Goal: Task Accomplishment & Management: Manage account settings

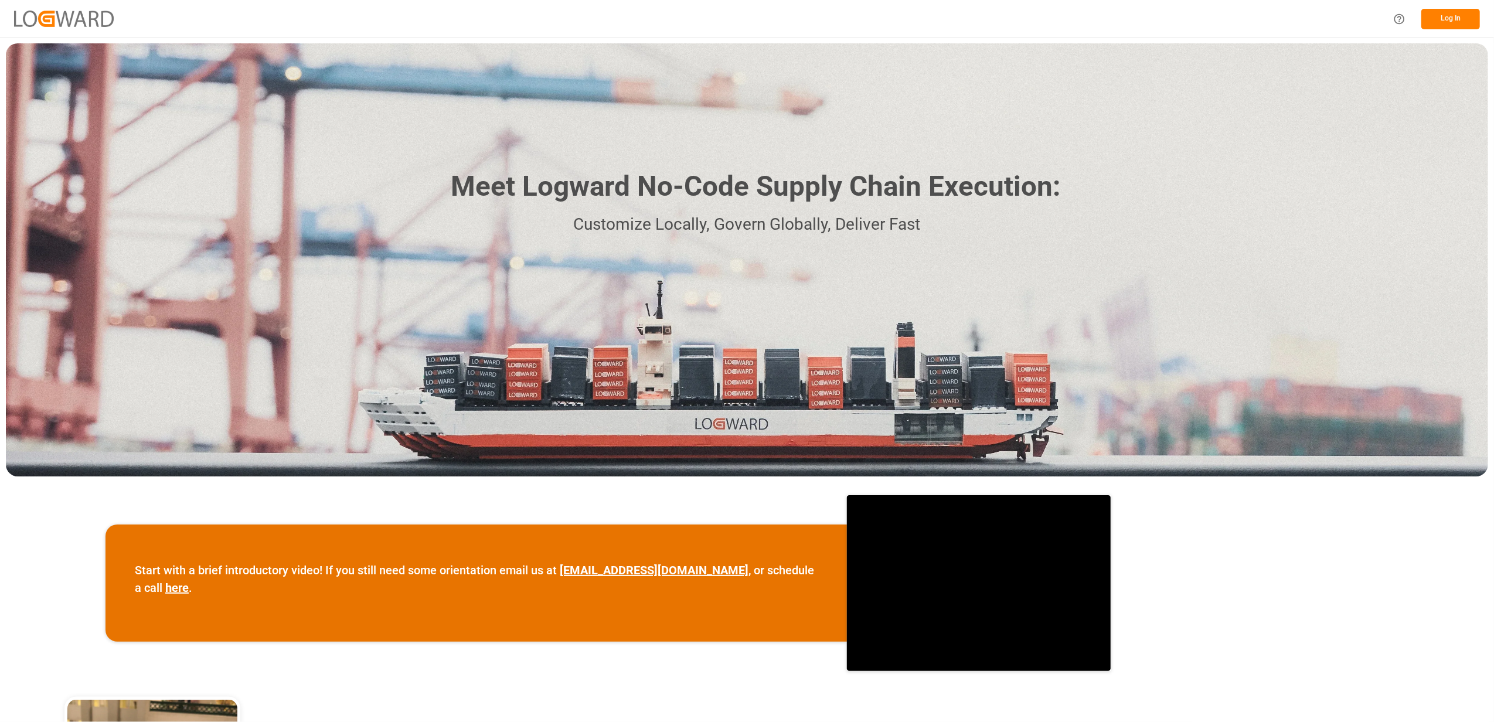
click at [1274, 284] on div "Meet Logward No-Code Supply Chain Execution: Customize Locally, Govern Globally…" at bounding box center [747, 259] width 1482 height 433
click at [1445, 18] on button "Log In" at bounding box center [1450, 19] width 59 height 21
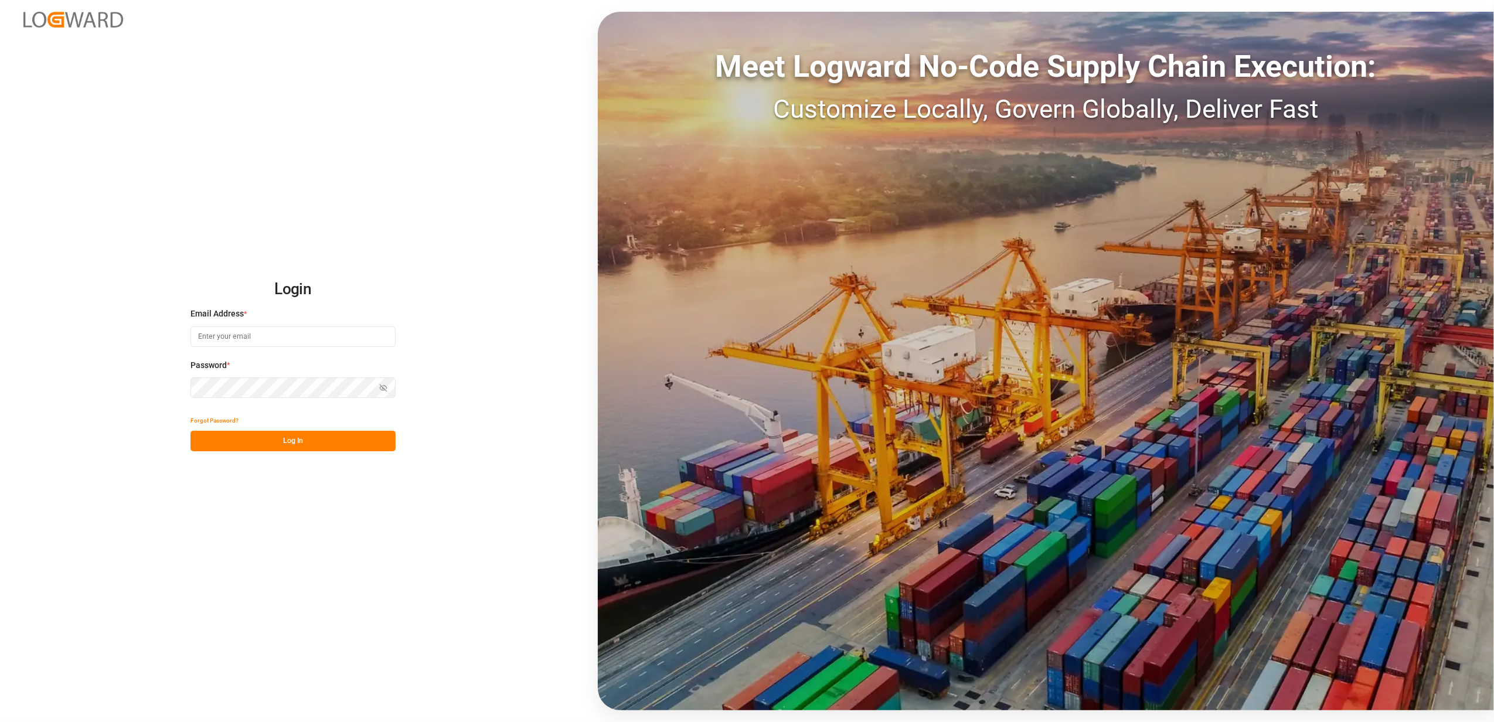
type input "[EMAIL_ADDRESS][DOMAIN_NAME]"
click at [332, 446] on button "Log In" at bounding box center [293, 441] width 205 height 21
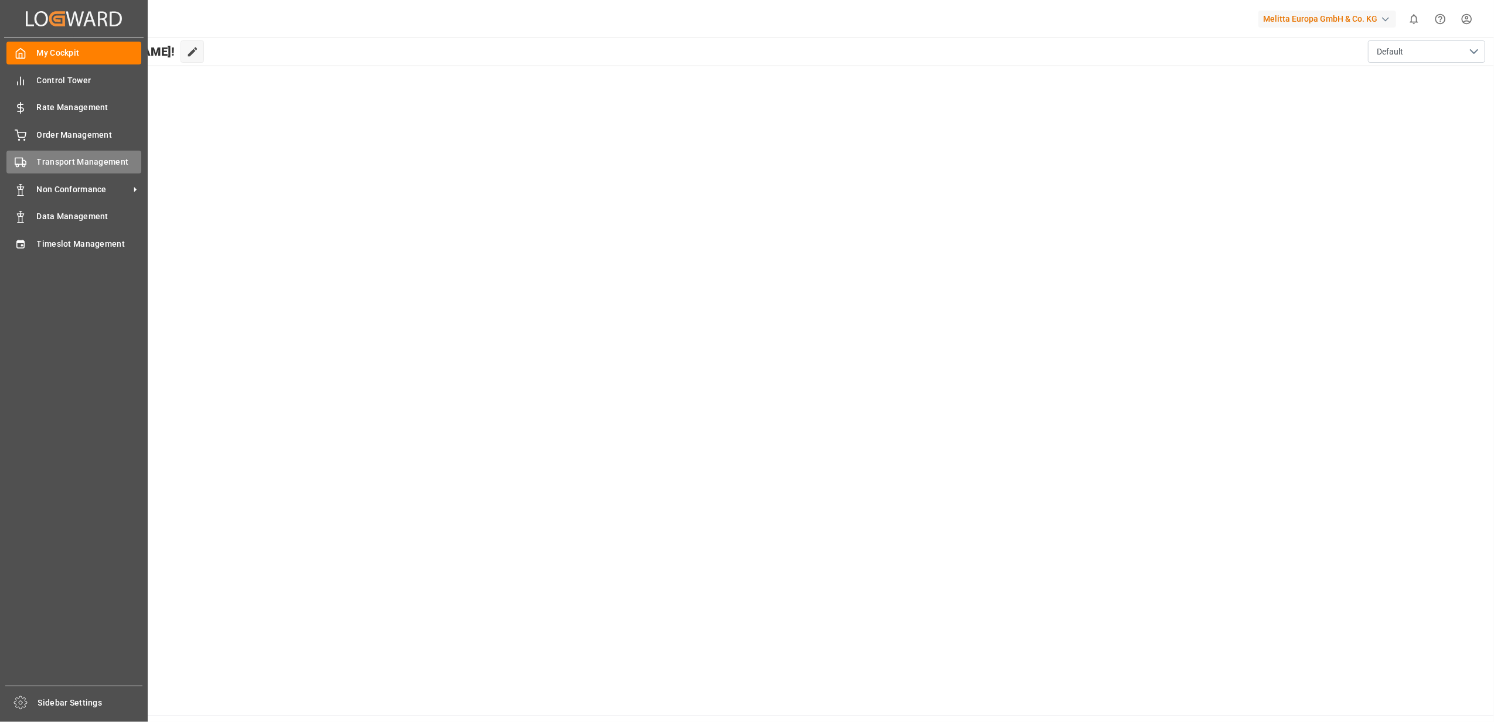
click at [66, 159] on span "Transport Management" at bounding box center [89, 162] width 105 height 12
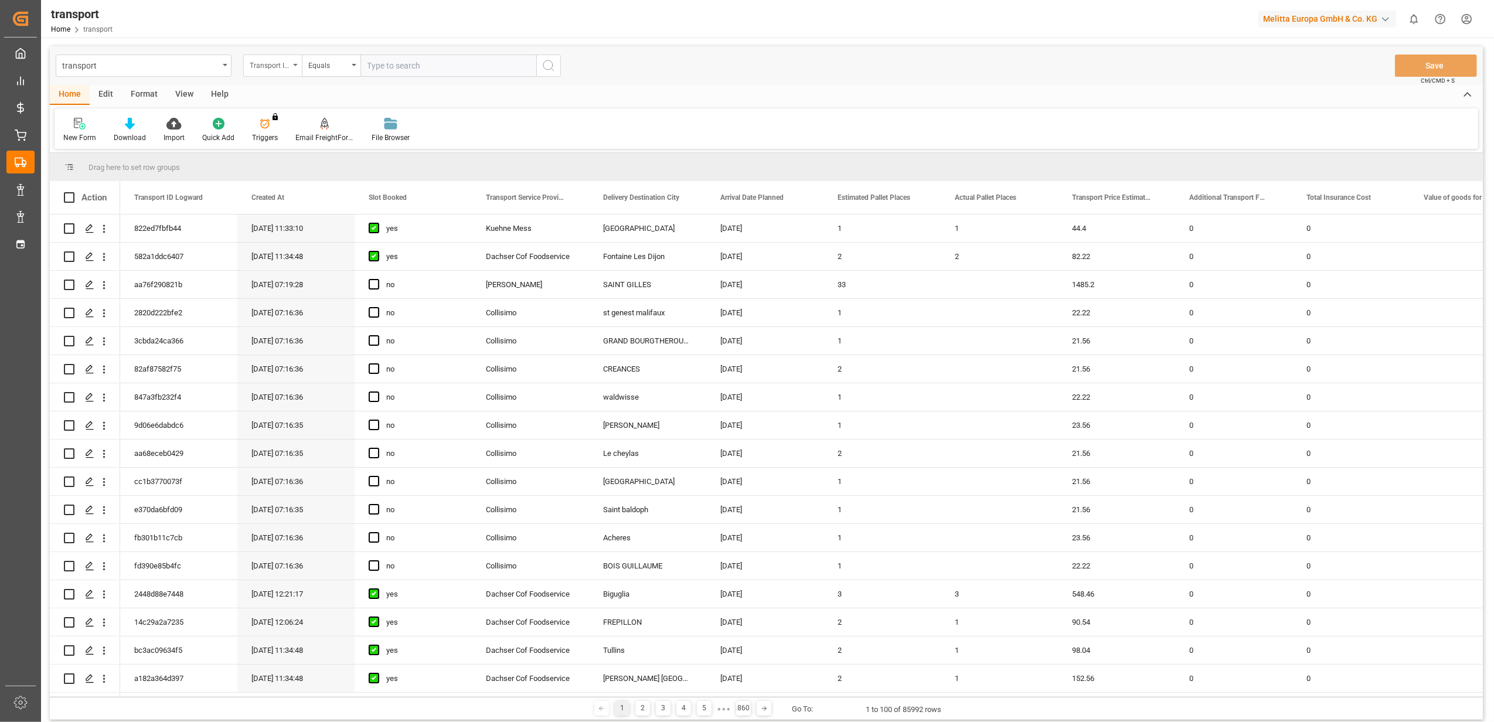
click at [298, 62] on div "Transport ID Logward" at bounding box center [272, 66] width 59 height 22
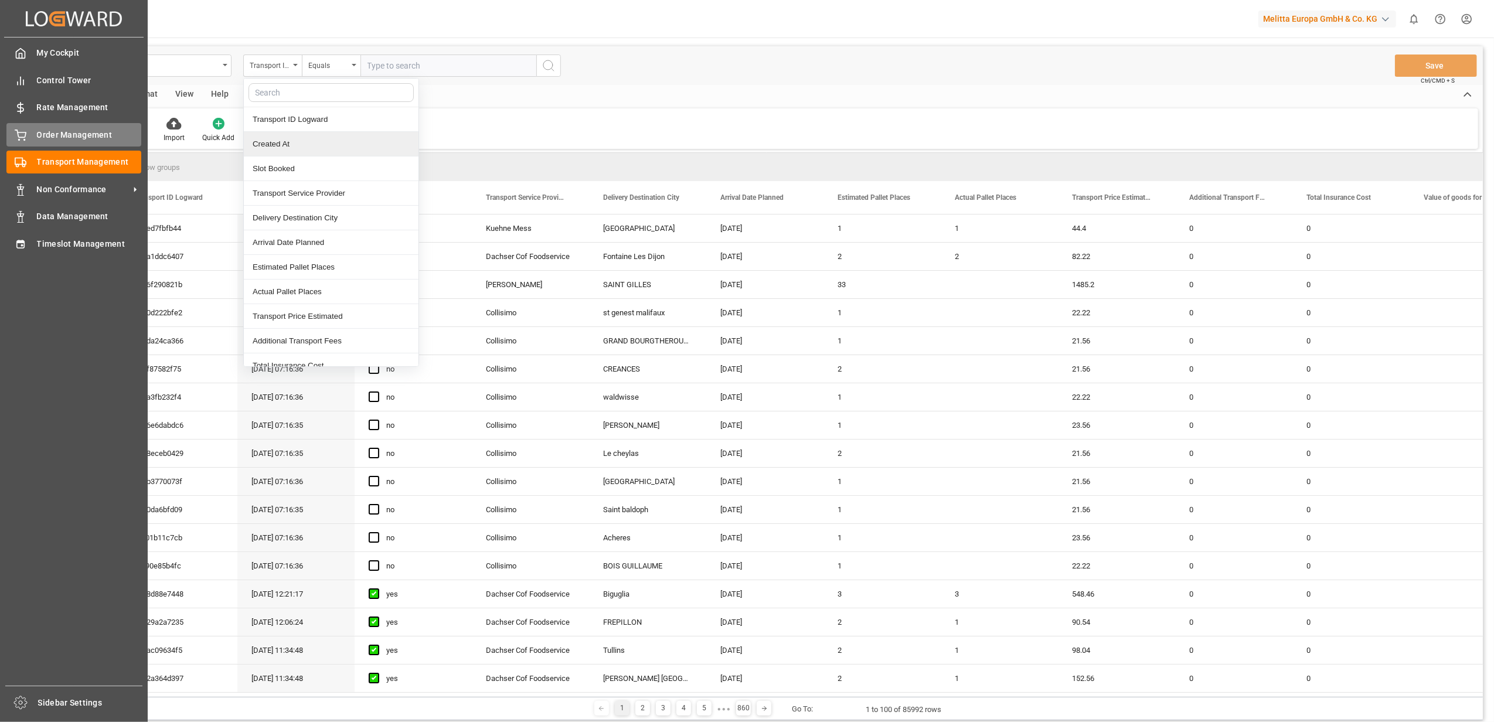
click at [25, 138] on icon at bounding box center [21, 136] width 12 height 12
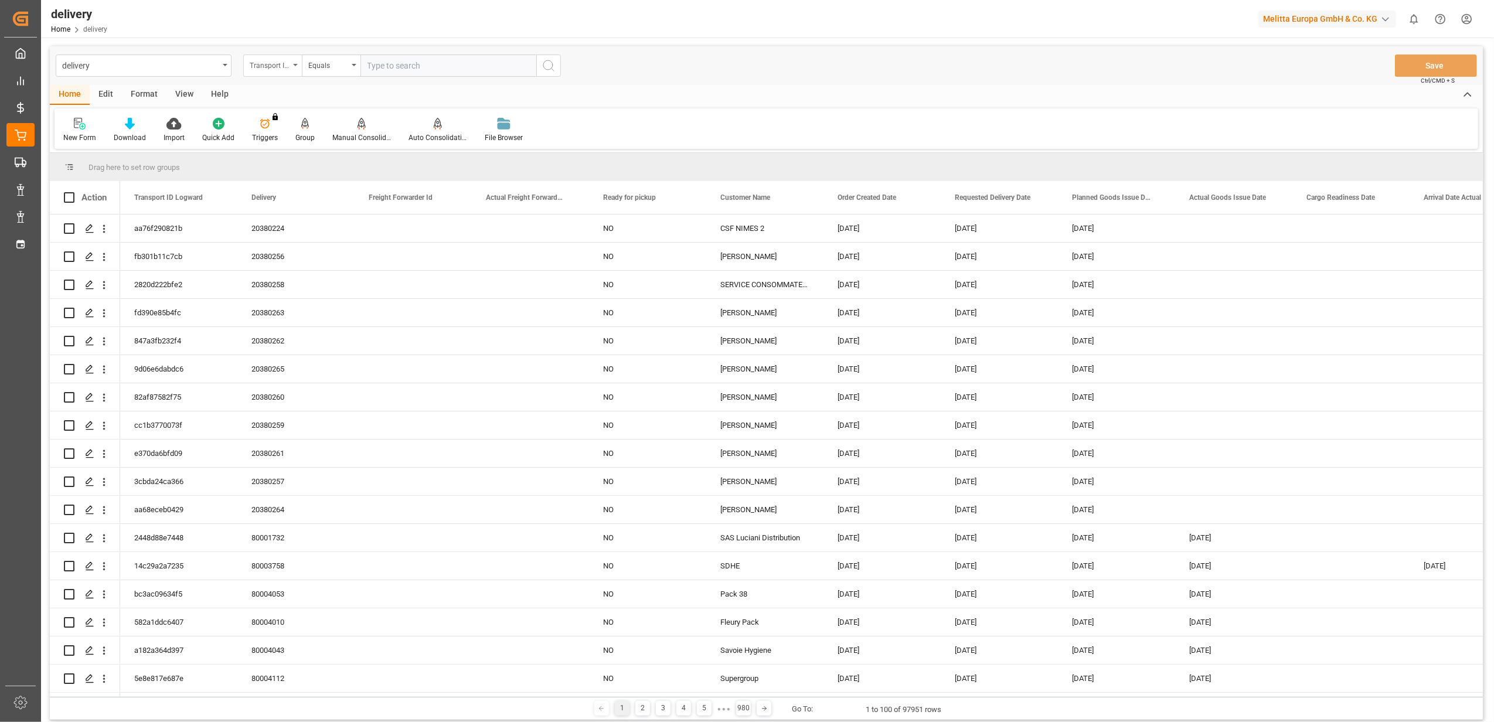
click at [291, 63] on div "Transport ID Logward" at bounding box center [272, 66] width 59 height 22
click at [296, 137] on div "Delivery" at bounding box center [331, 144] width 175 height 25
click at [460, 67] on input "text" at bounding box center [449, 66] width 176 height 22
paste input "20379903"
type input "20379903"
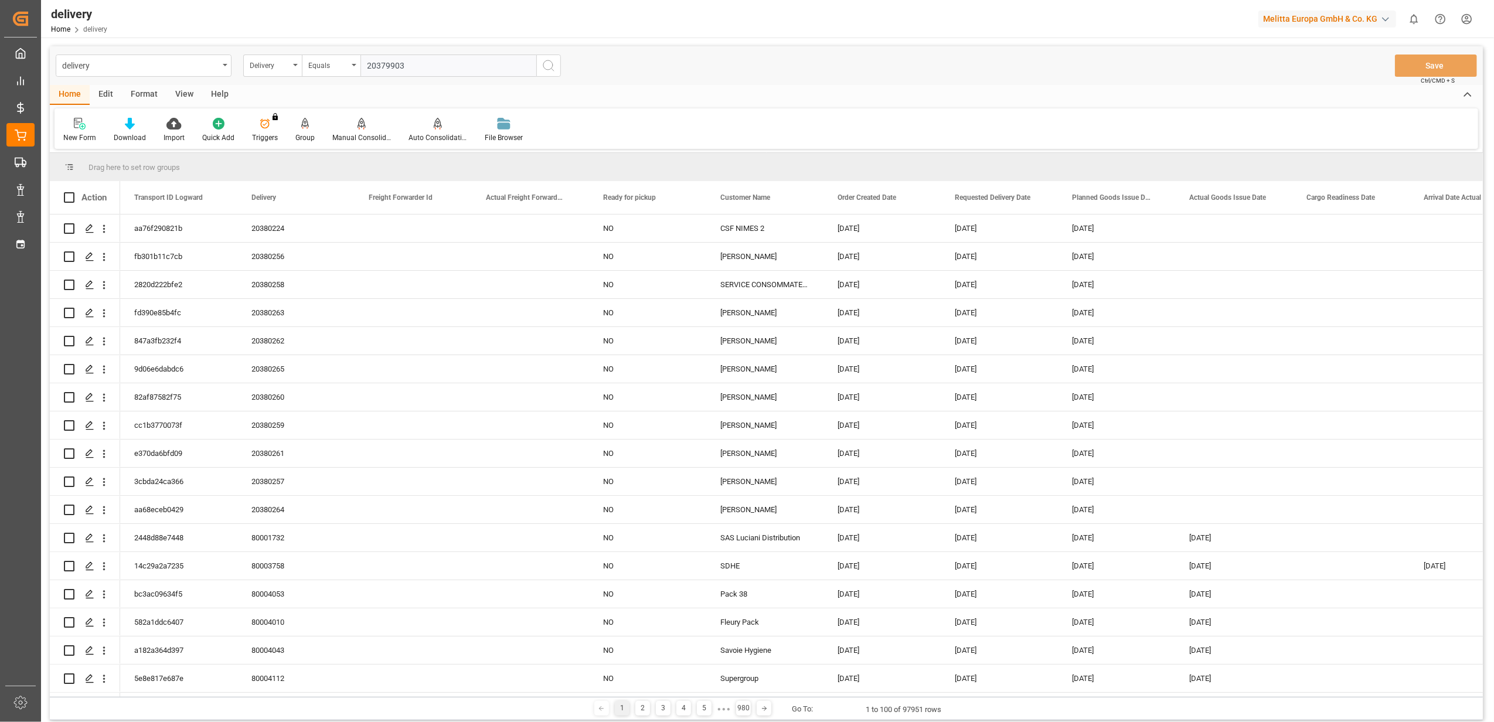
click at [545, 66] on icon "search button" at bounding box center [549, 66] width 14 height 14
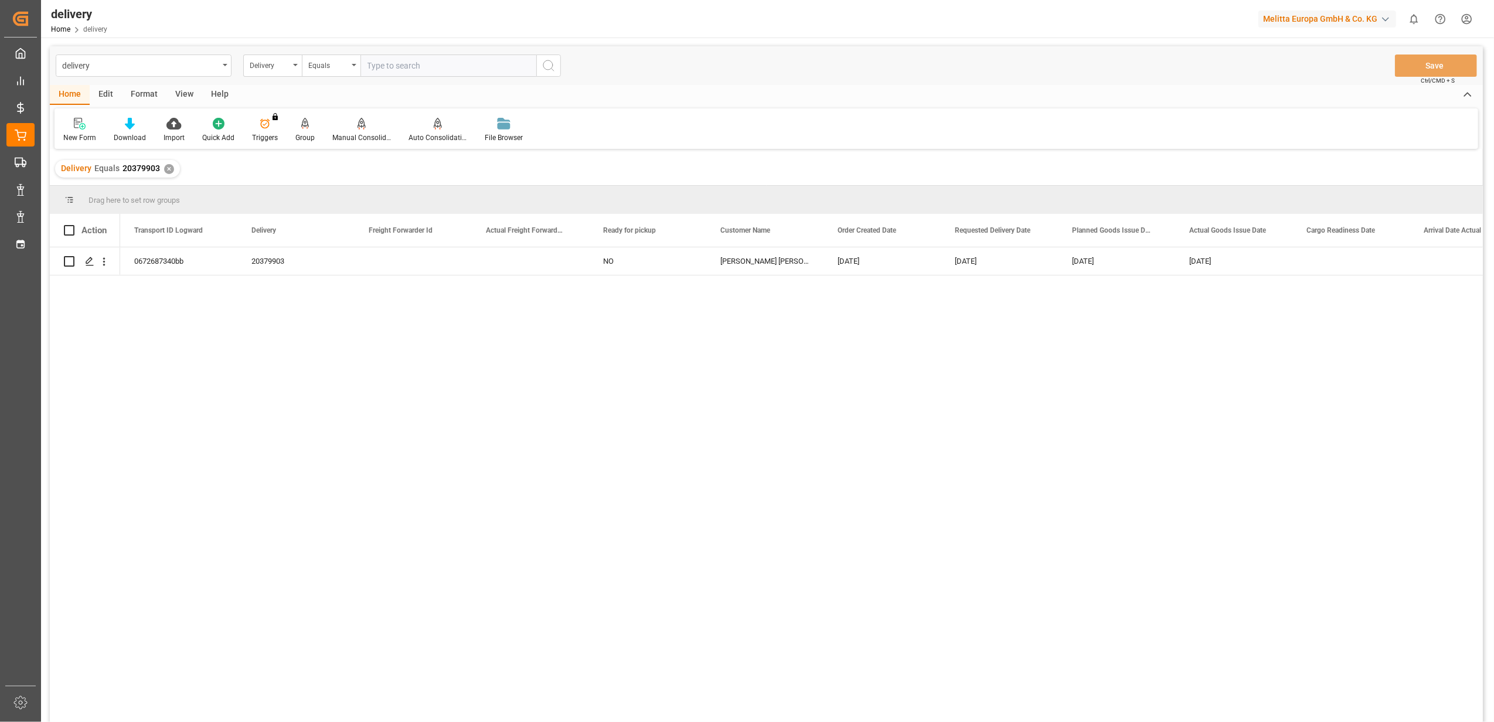
click at [169, 165] on div "✕" at bounding box center [169, 169] width 10 height 10
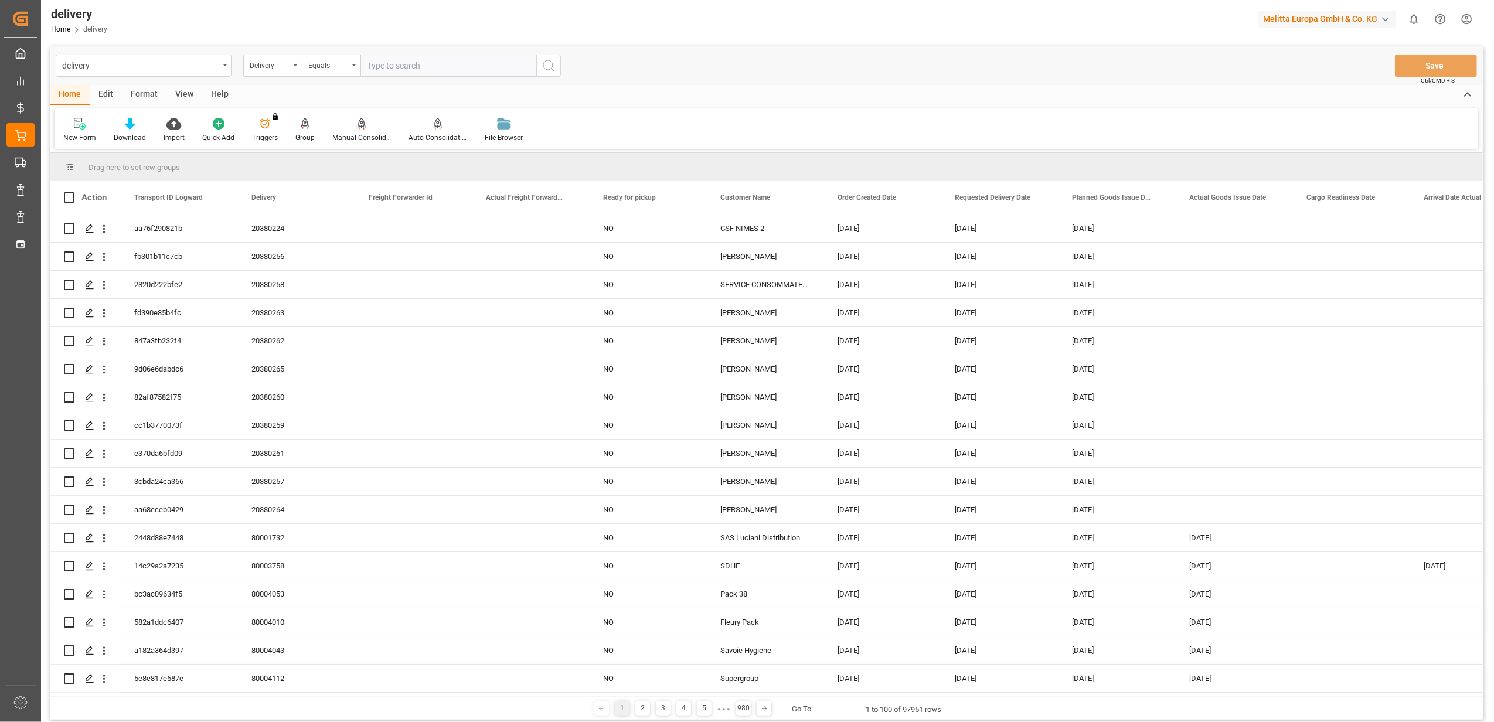
drag, startPoint x: 455, startPoint y: 61, endPoint x: 455, endPoint y: 69, distance: 7.6
click at [455, 69] on input "text" at bounding box center [449, 66] width 176 height 22
paste input "20379904"
type input "20379904"
click at [550, 62] on icon "search button" at bounding box center [549, 66] width 14 height 14
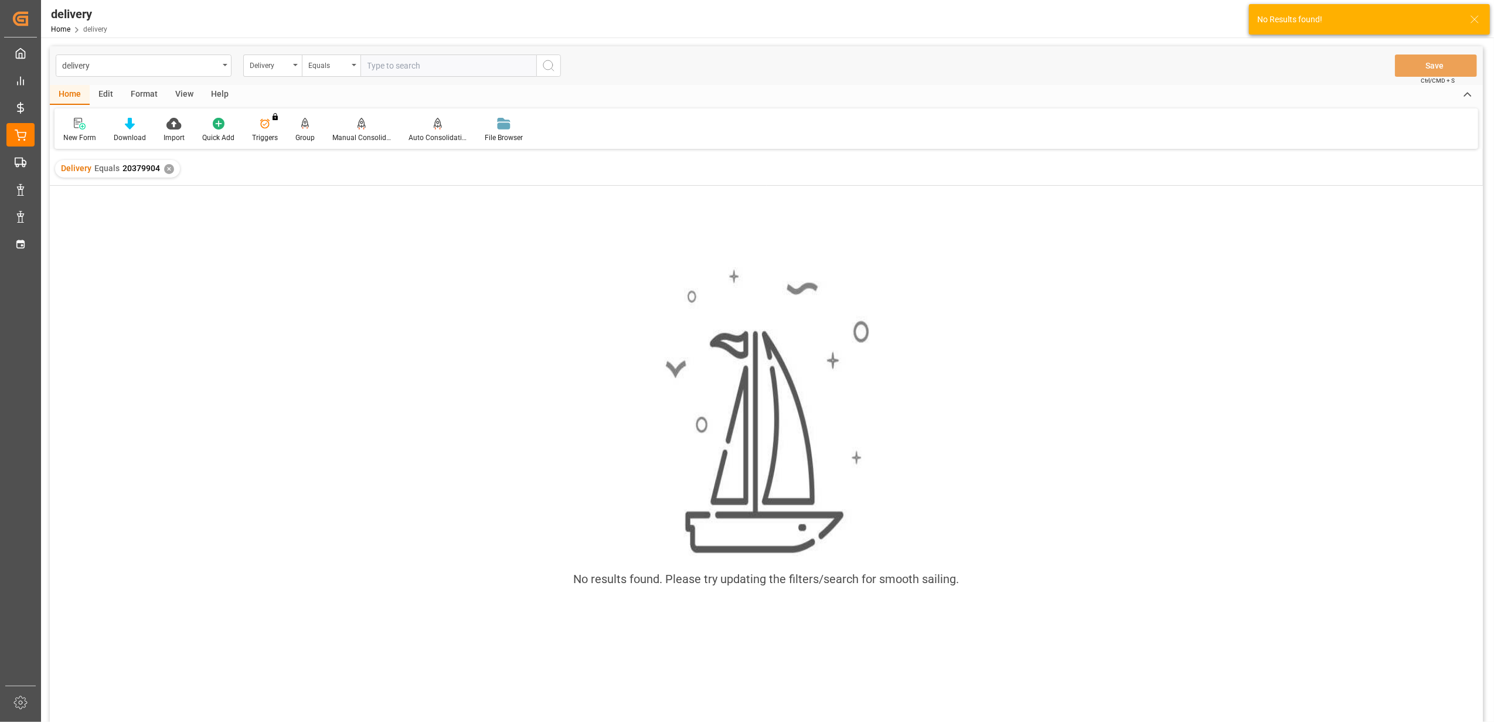
click at [164, 169] on div "✕" at bounding box center [169, 169] width 10 height 10
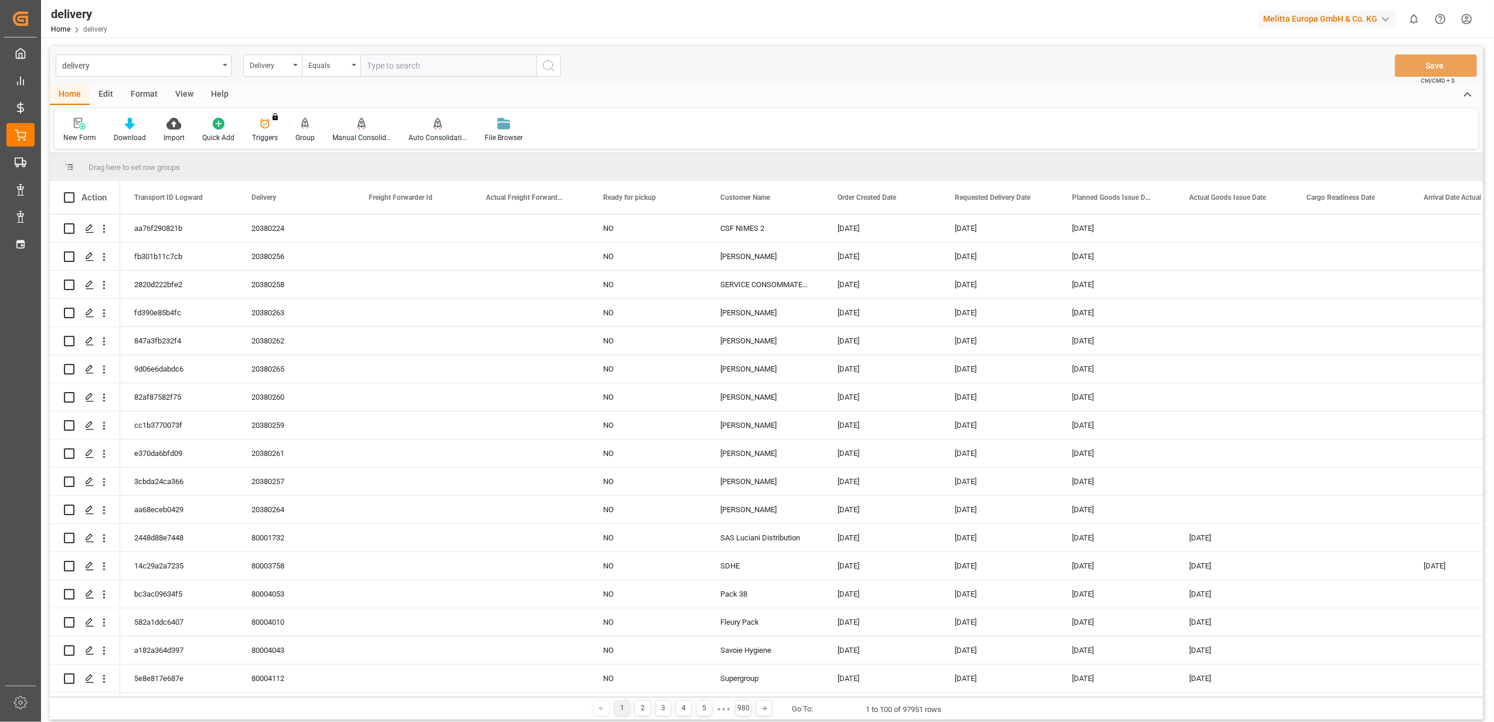
click at [417, 68] on input "text" at bounding box center [449, 66] width 176 height 22
type input "20379904"
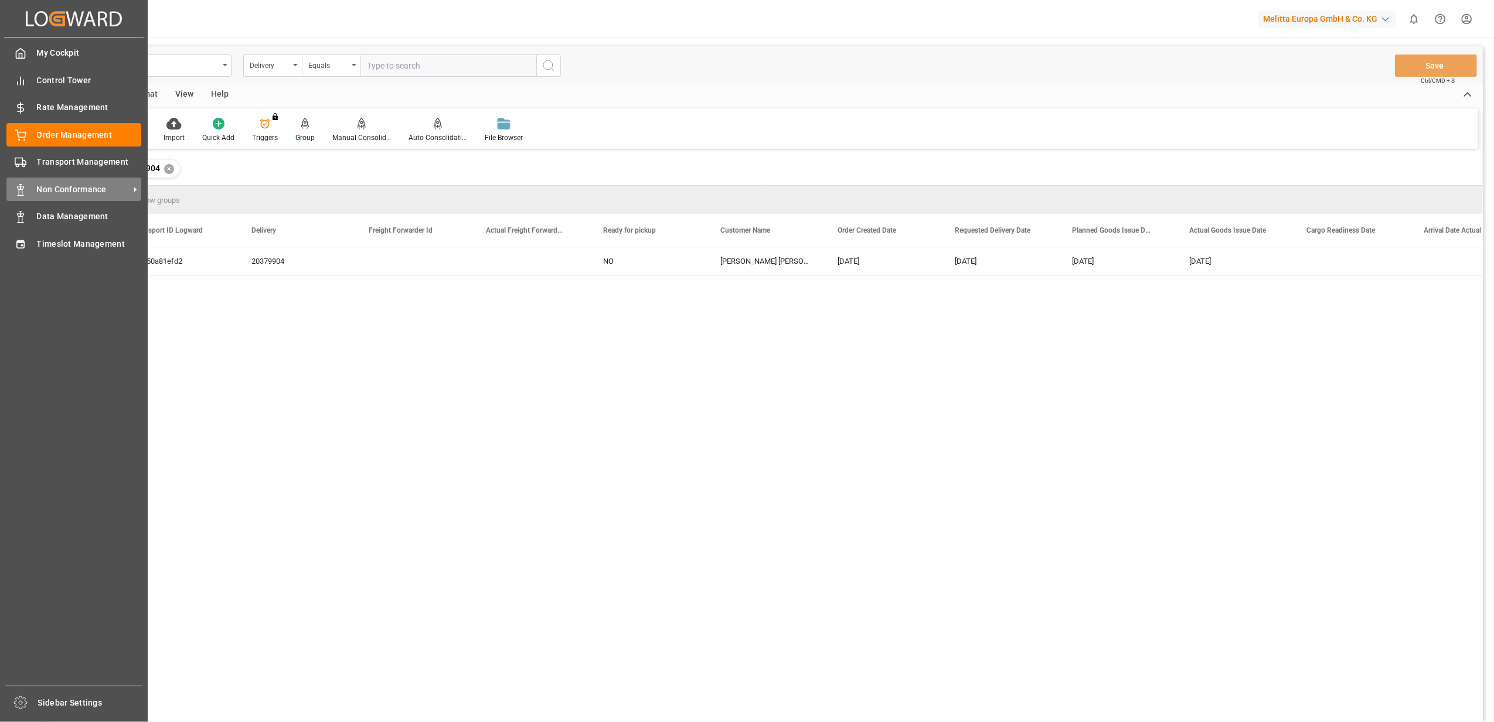
click at [63, 186] on span "Non Conformance" at bounding box center [83, 189] width 93 height 12
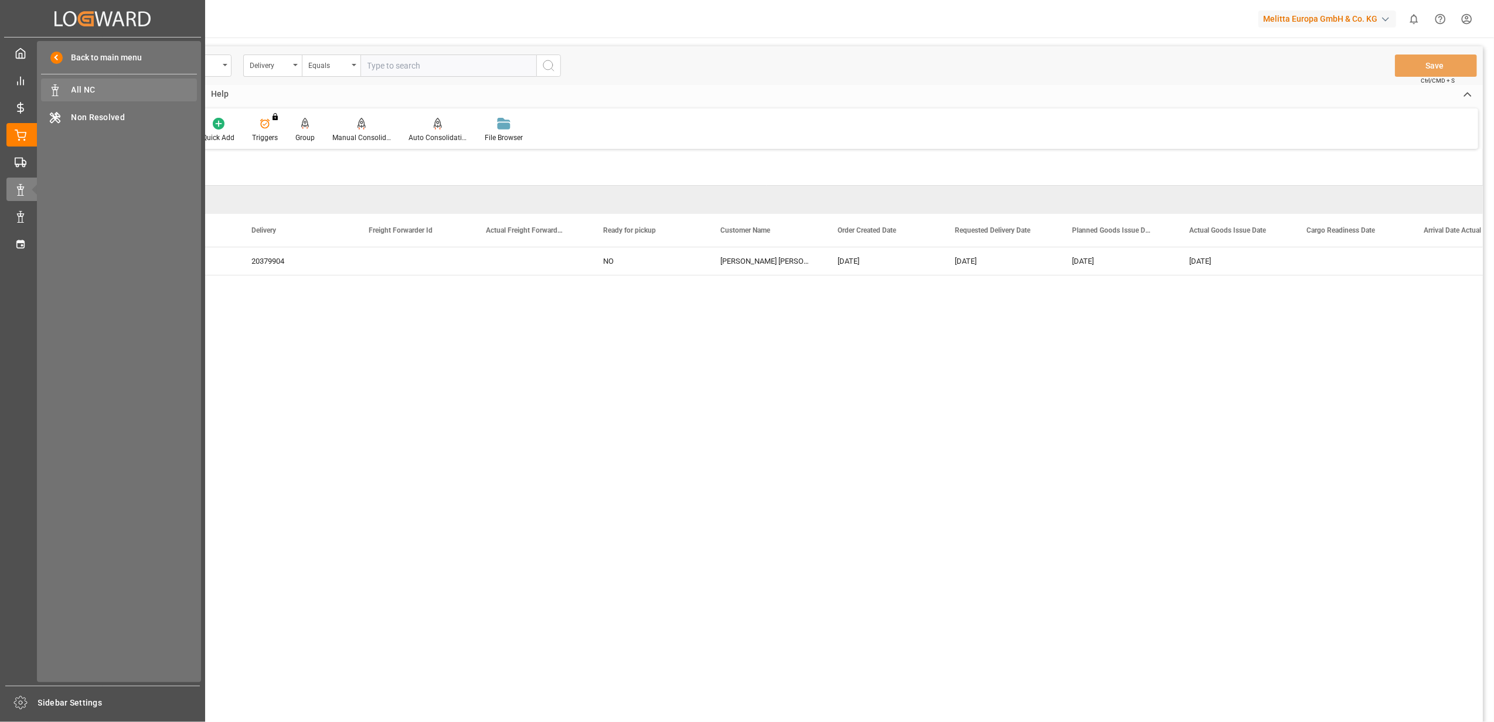
click at [91, 87] on span "All NC" at bounding box center [135, 90] width 126 height 12
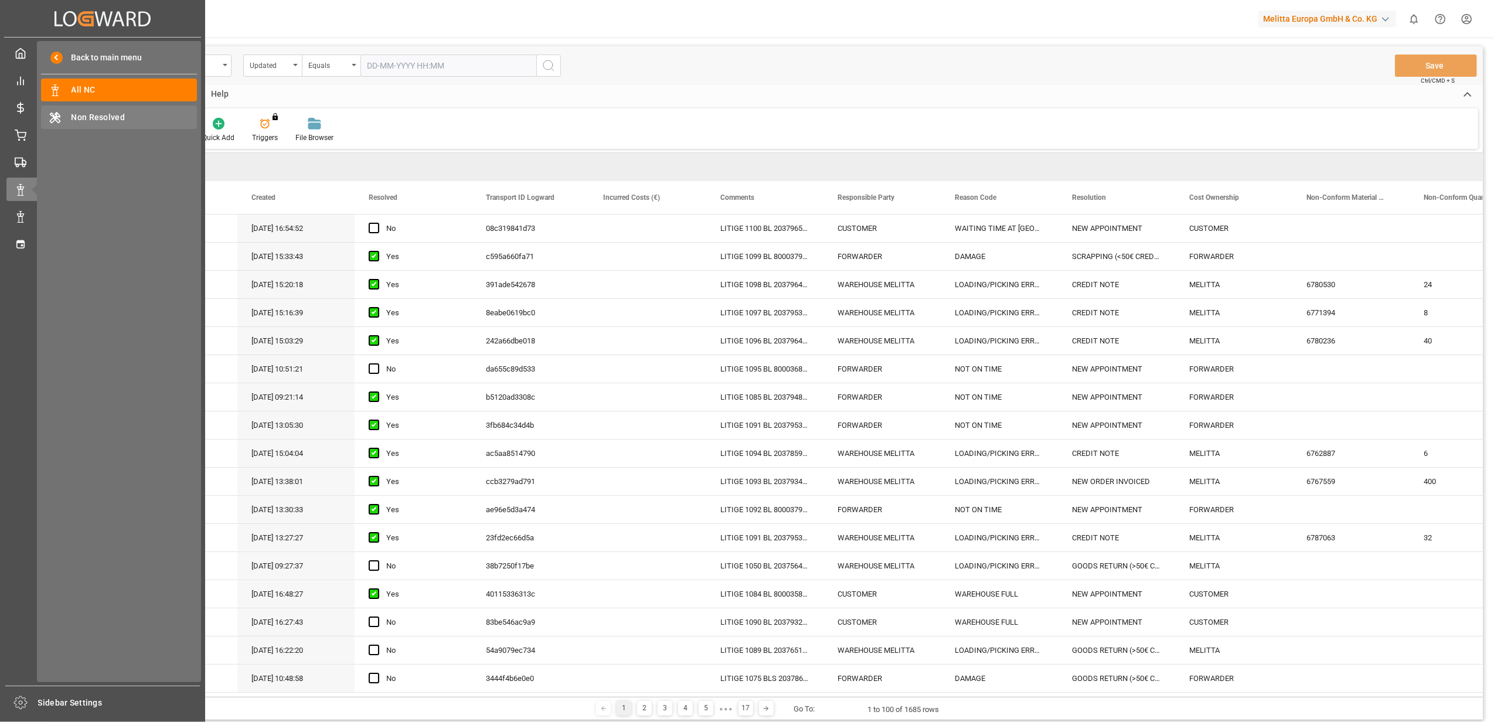
click at [109, 121] on span "Non Resolved" at bounding box center [135, 117] width 126 height 12
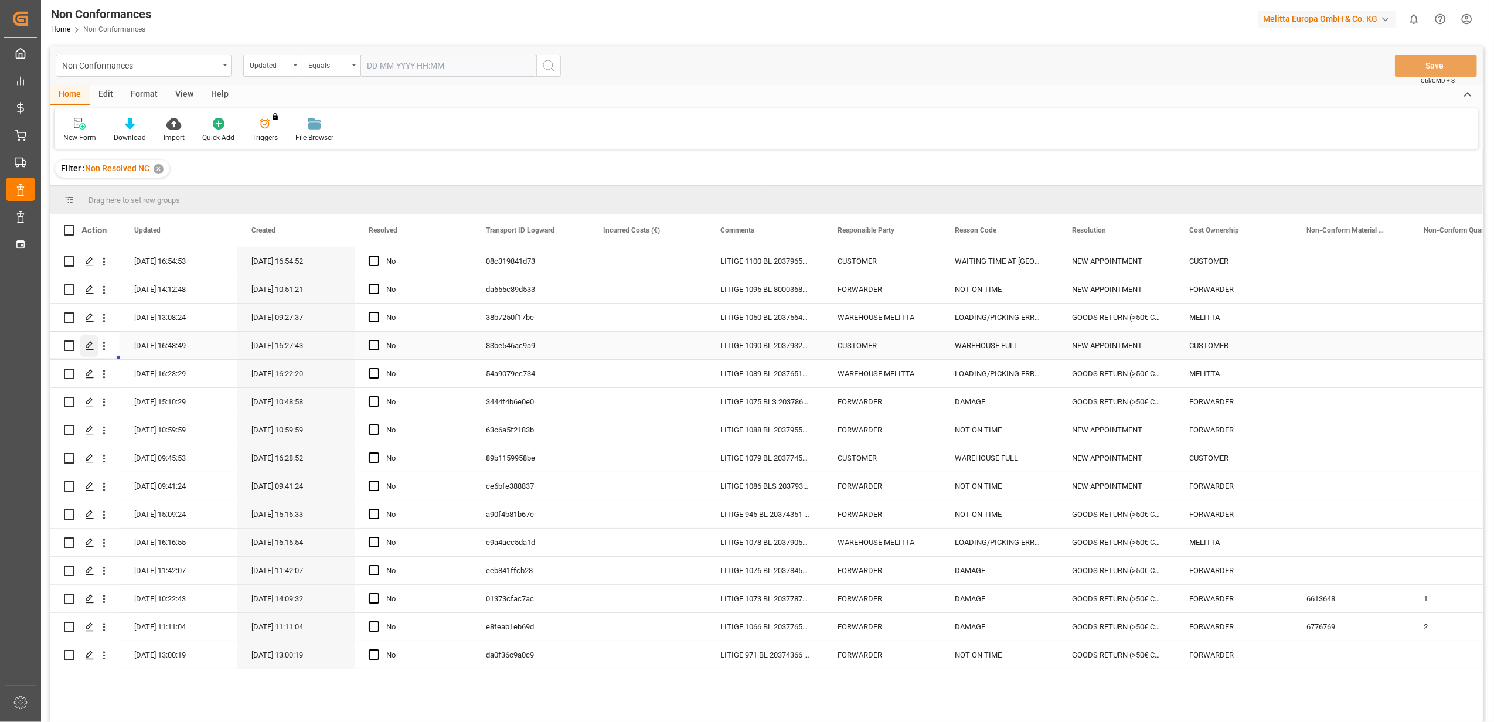
click at [88, 347] on icon "Press SPACE to select this row." at bounding box center [89, 345] width 9 height 9
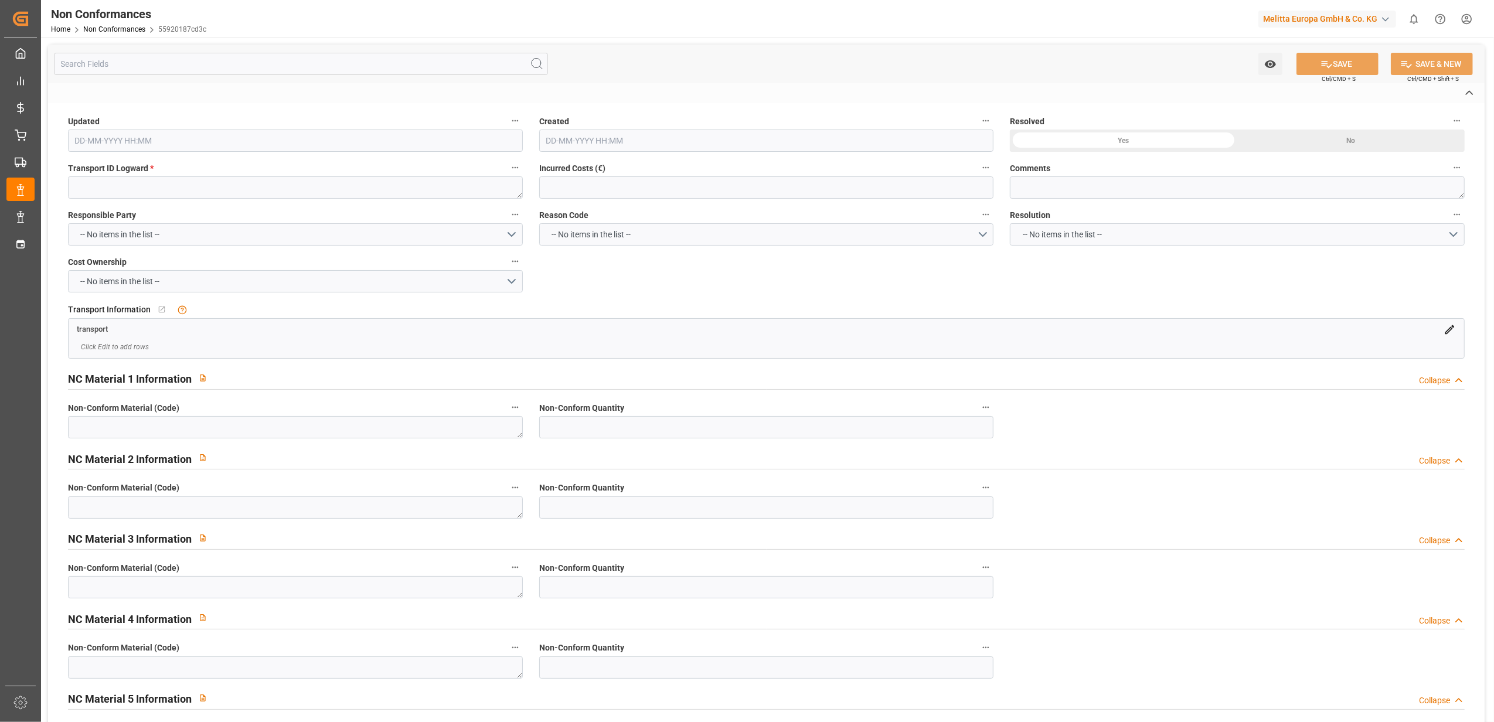
type textarea "83be546ac9a9"
type textarea "LITIGE 1090 BL 20379326 Commande refusée le 3/10 "déjà reçue""
type input "[DATE] 14:48"
type input "[DATE] 14:27"
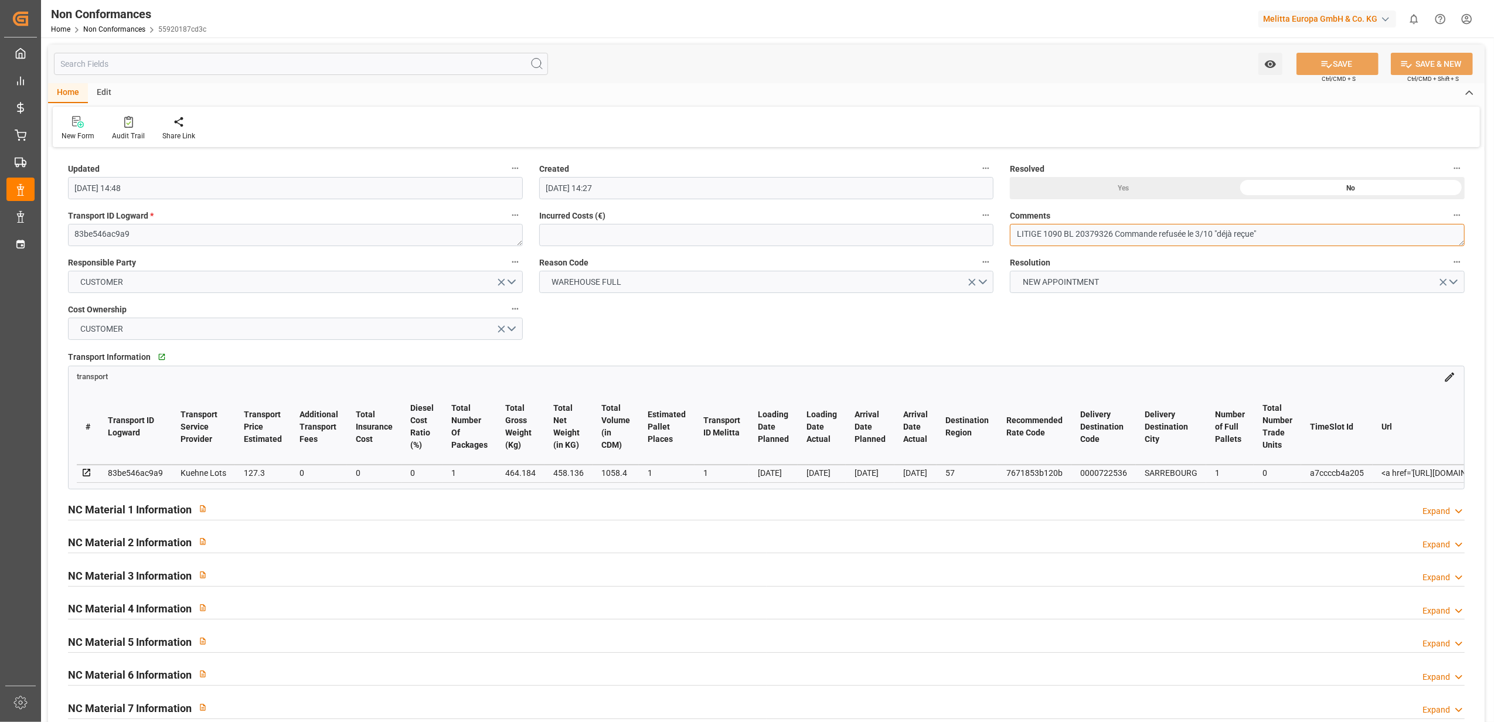
click at [1302, 236] on textarea "LITIGE 1090 BL 20379326 Commande refusée le 3/10 "déjà reçue"" at bounding box center [1237, 235] width 455 height 22
type textarea "LITIGE 1090 BL 20379326 Commande refusée le 3/10 "déjà reçue" // En retour"
click at [1337, 59] on button "SAVE" at bounding box center [1338, 64] width 82 height 22
type input "[DATE] 07:44"
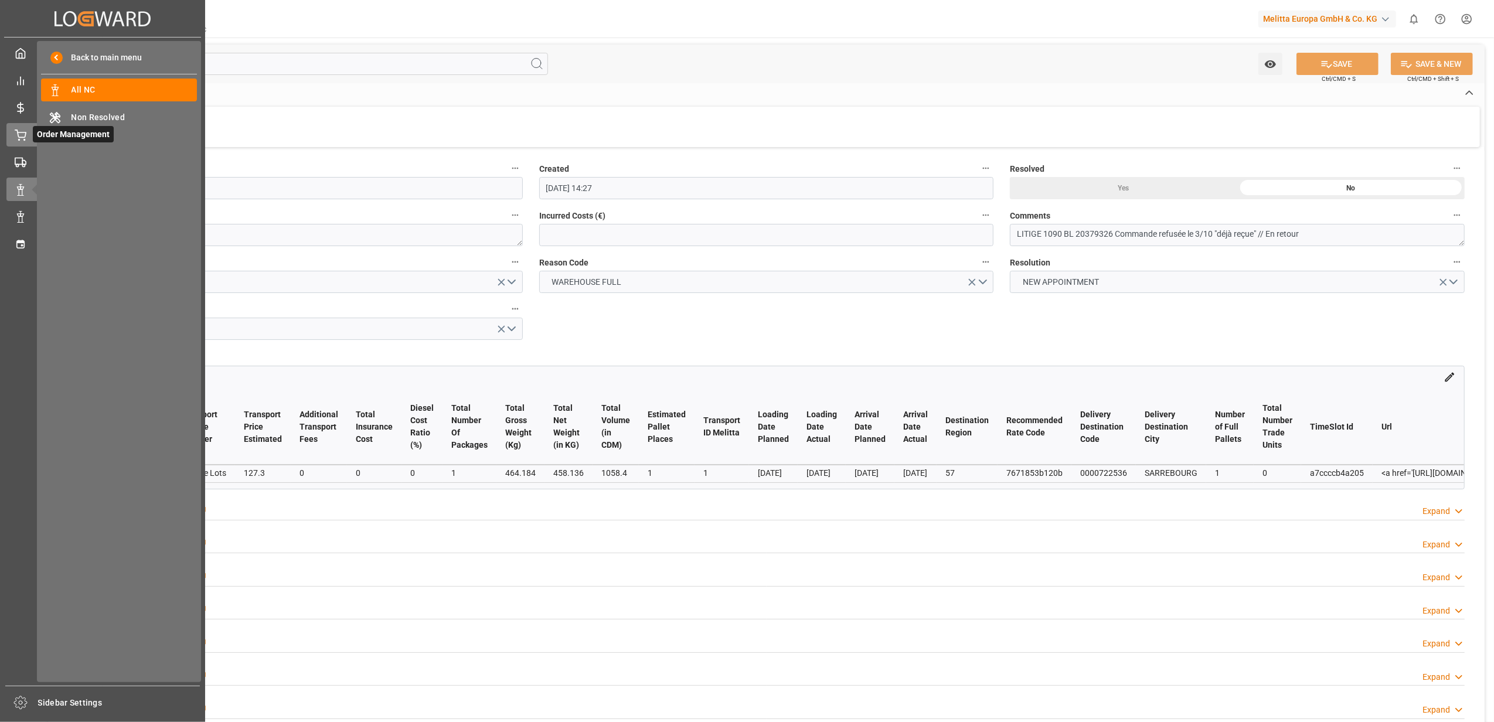
click at [25, 135] on icon at bounding box center [20, 134] width 11 height 8
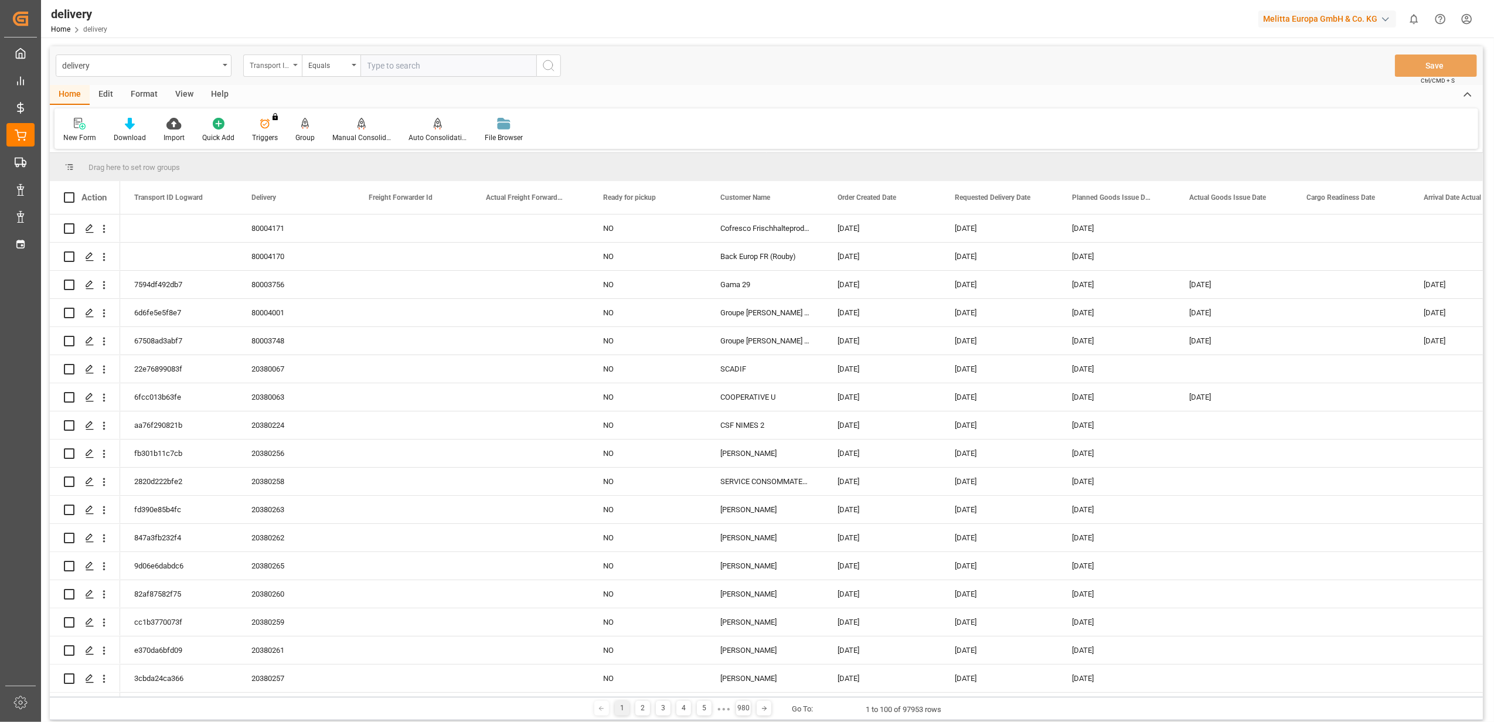
click at [297, 66] on icon "open menu" at bounding box center [295, 65] width 5 height 2
click at [297, 137] on div "Delivery" at bounding box center [331, 144] width 175 height 25
click at [407, 66] on input "text" at bounding box center [449, 66] width 176 height 22
type input "20378949"
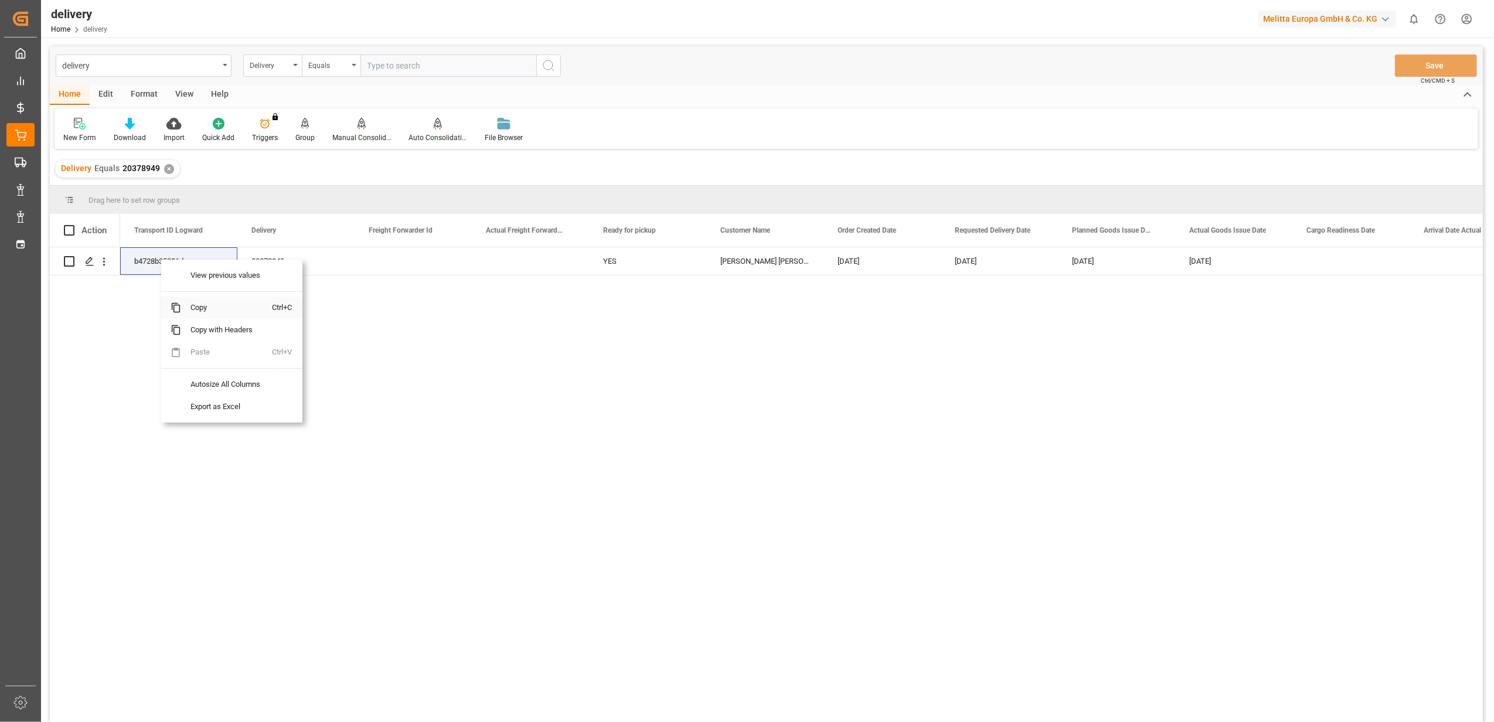
click at [204, 310] on span "Copy" at bounding box center [226, 308] width 91 height 22
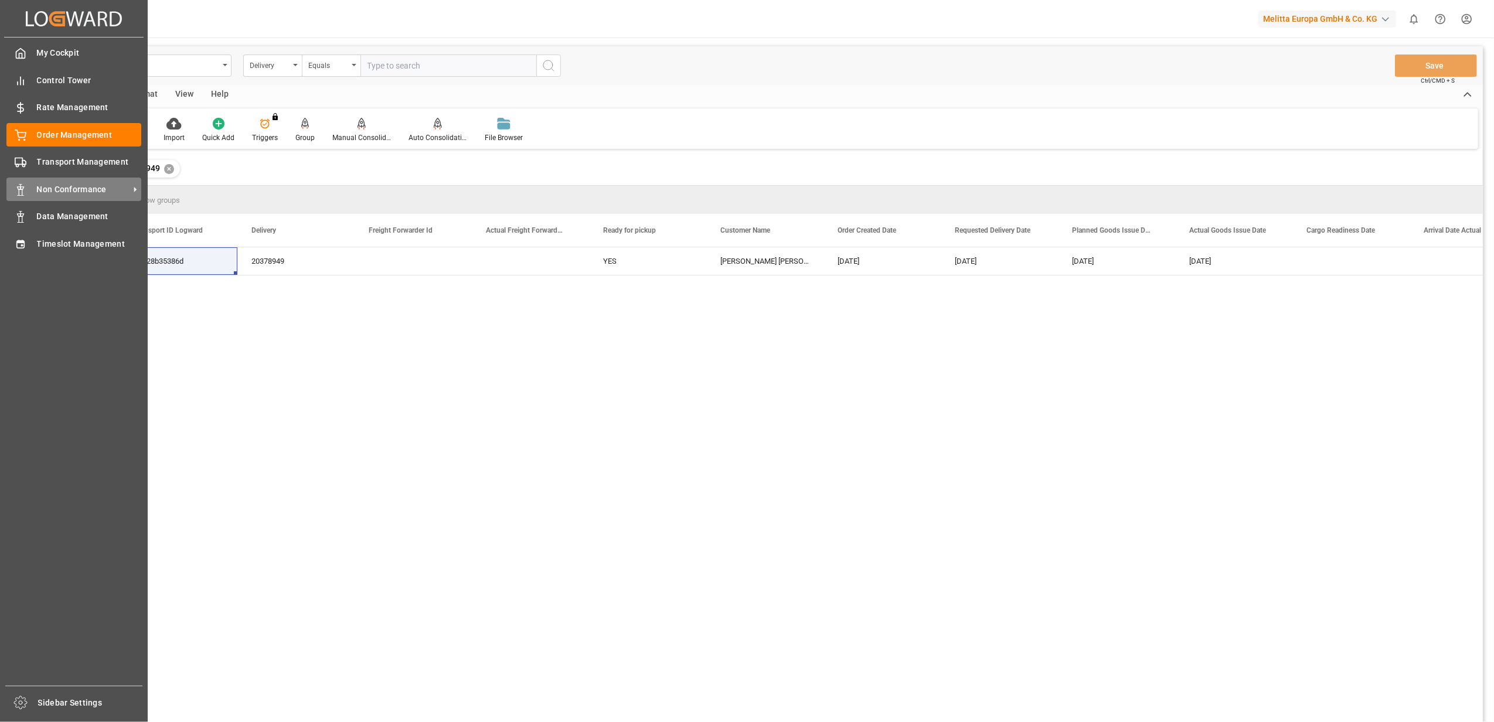
click at [57, 183] on span "Non Conformance" at bounding box center [83, 189] width 93 height 12
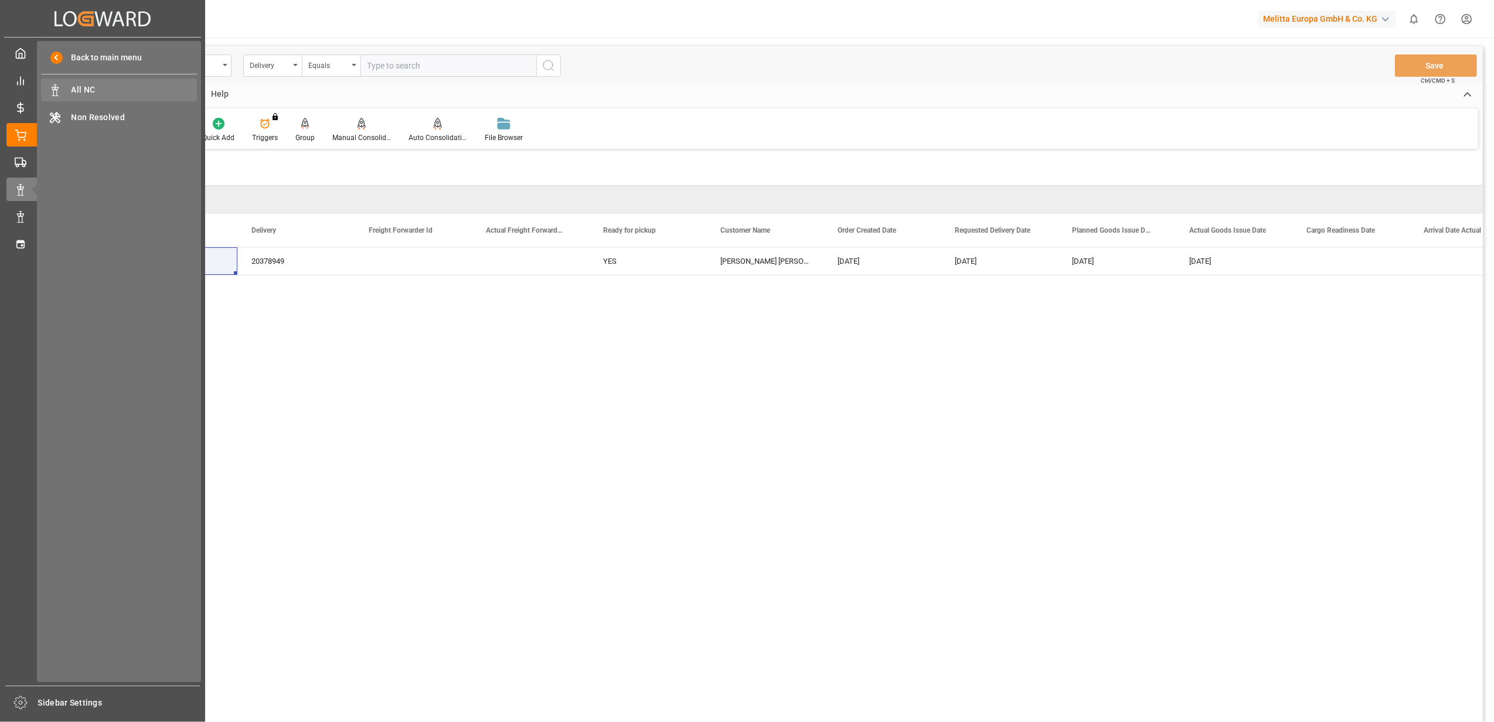
click at [130, 88] on span "All NC" at bounding box center [135, 90] width 126 height 12
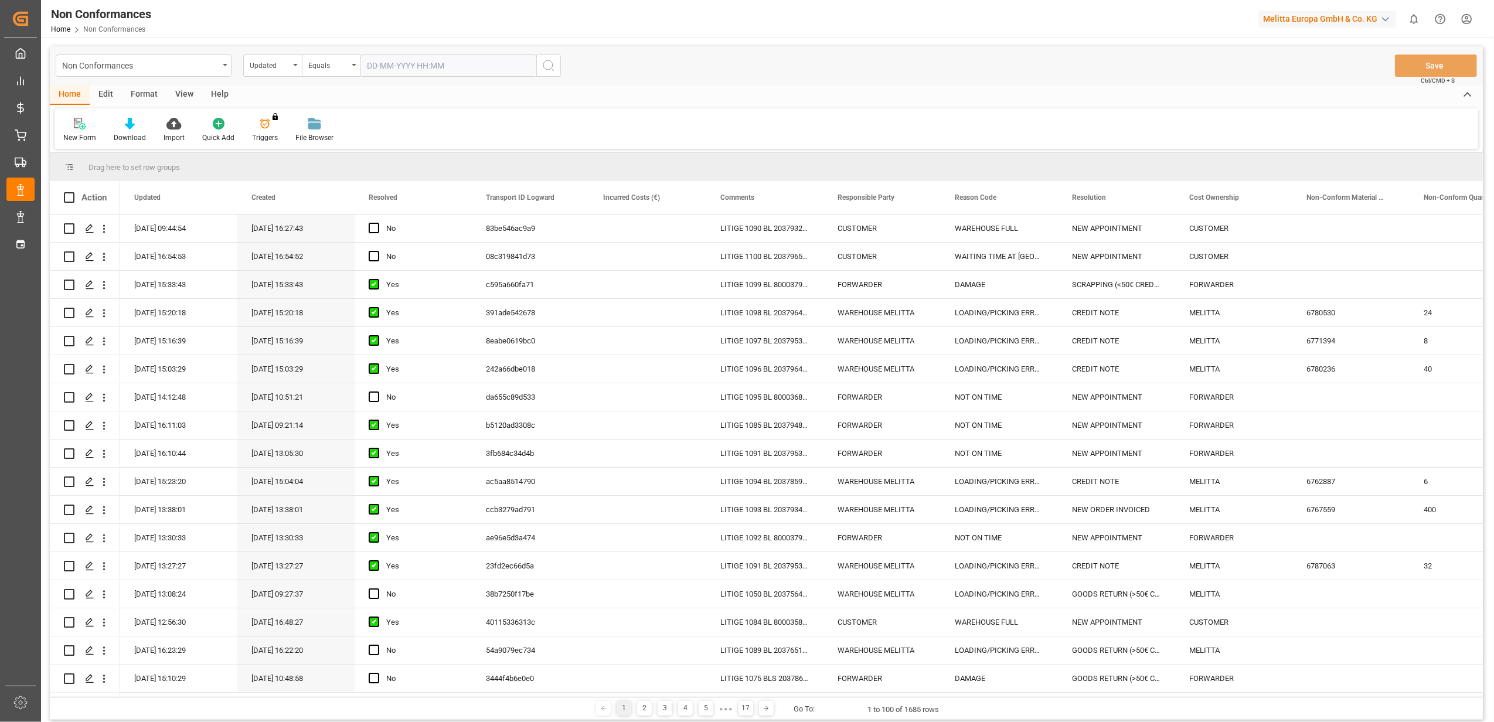
click at [77, 129] on icon at bounding box center [80, 124] width 12 height 12
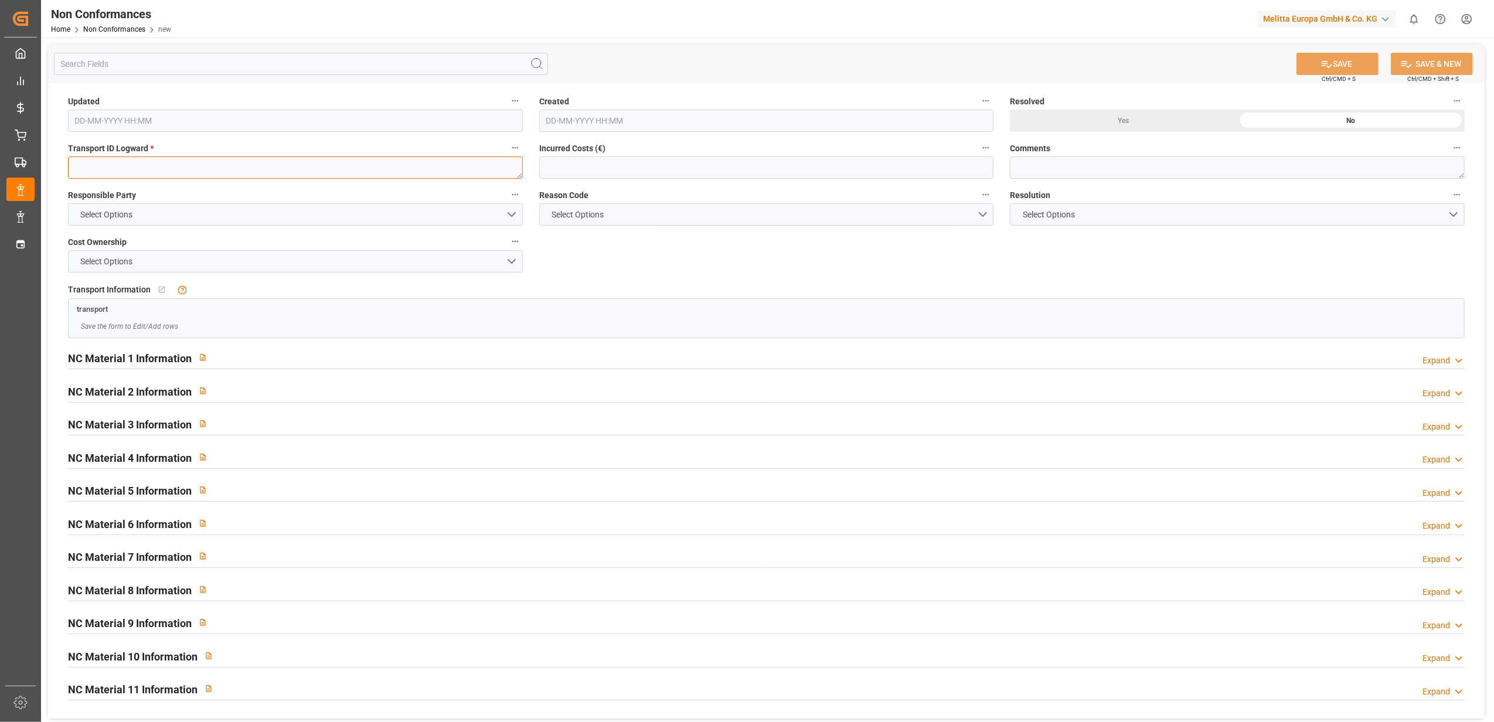
click at [307, 174] on textarea at bounding box center [295, 168] width 455 height 22
paste textarea "b4728b35386d"
type textarea "b4728b35386d"
click at [509, 211] on button "Select Options" at bounding box center [295, 214] width 455 height 22
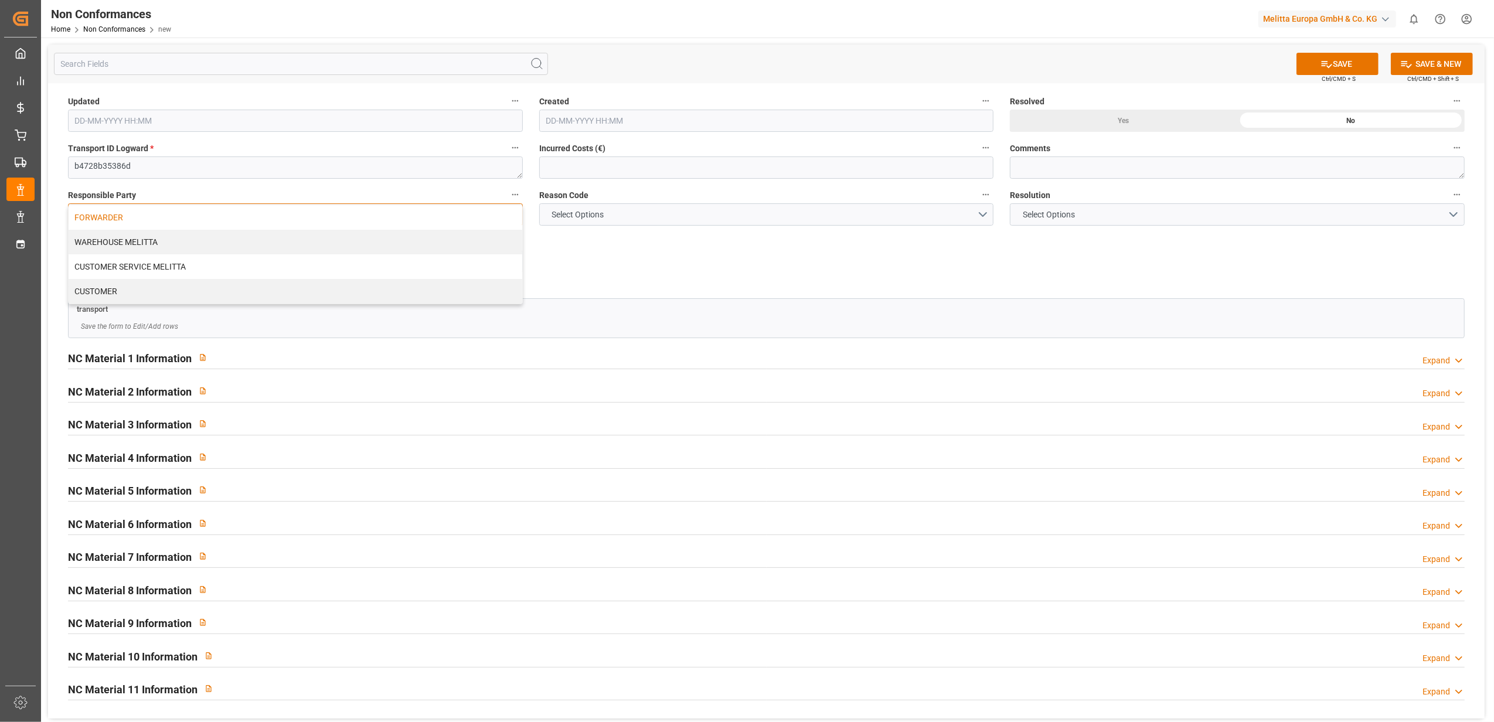
click at [348, 221] on div "FORWARDER" at bounding box center [296, 217] width 454 height 25
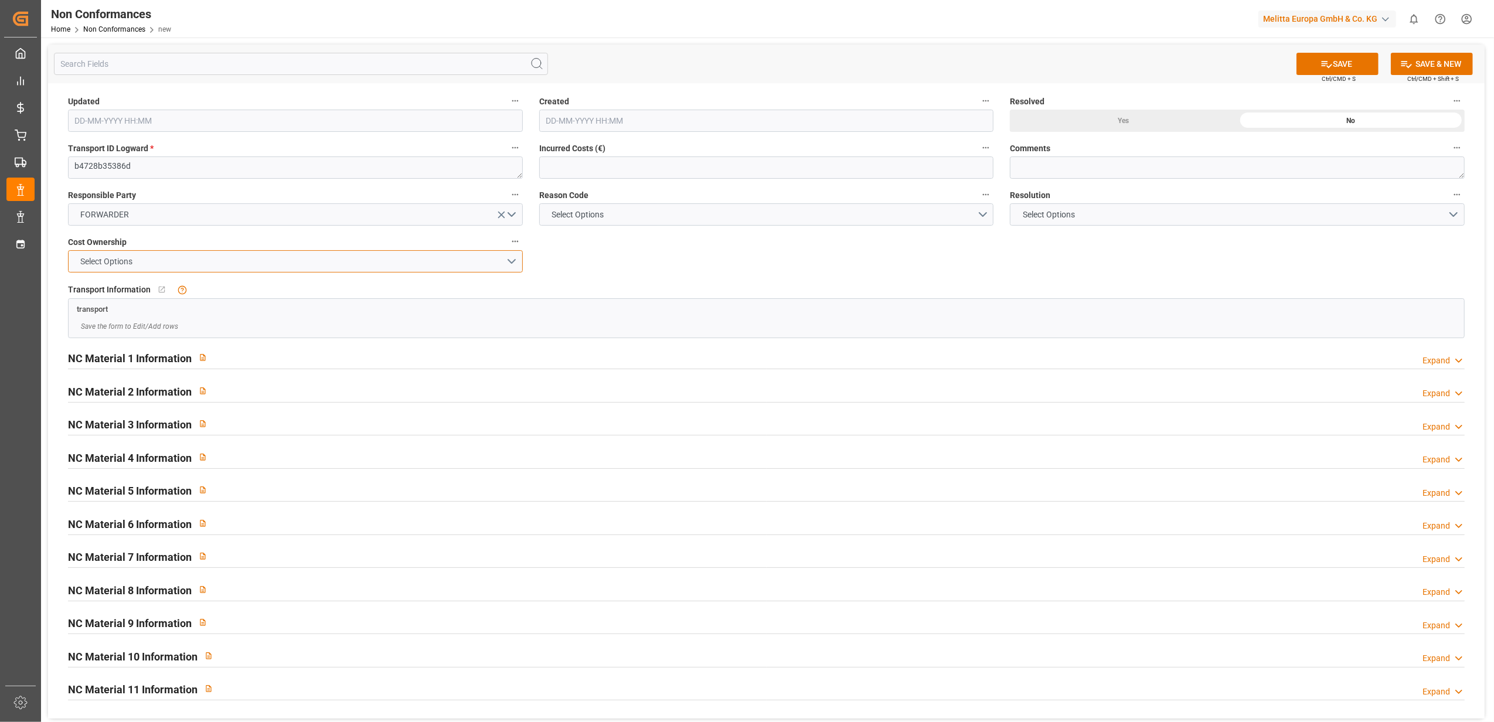
click at [513, 261] on button "Select Options" at bounding box center [295, 261] width 455 height 22
click at [472, 266] on div "FORWARDER" at bounding box center [296, 264] width 454 height 25
click at [978, 212] on button "Select Options" at bounding box center [766, 214] width 455 height 22
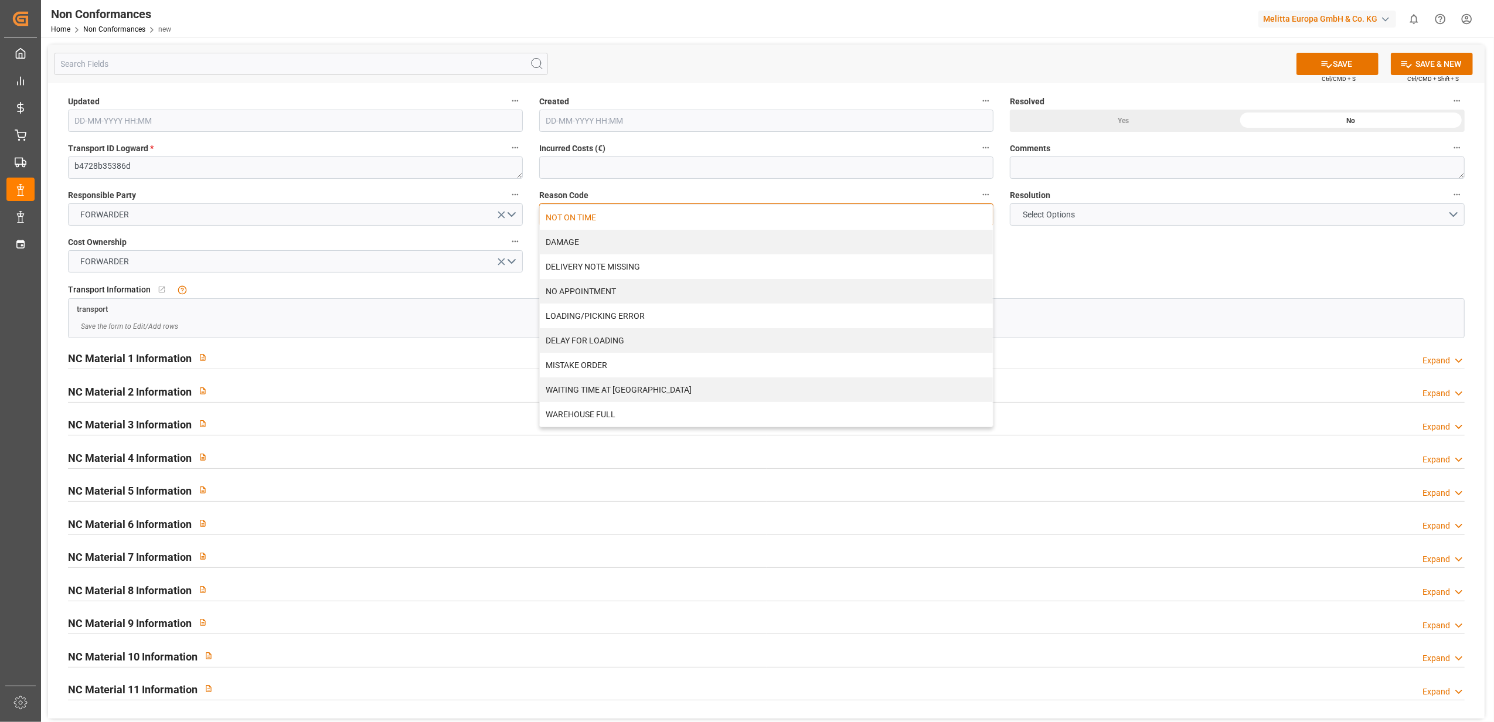
click at [810, 216] on div "NOT ON TIME" at bounding box center [767, 217] width 454 height 25
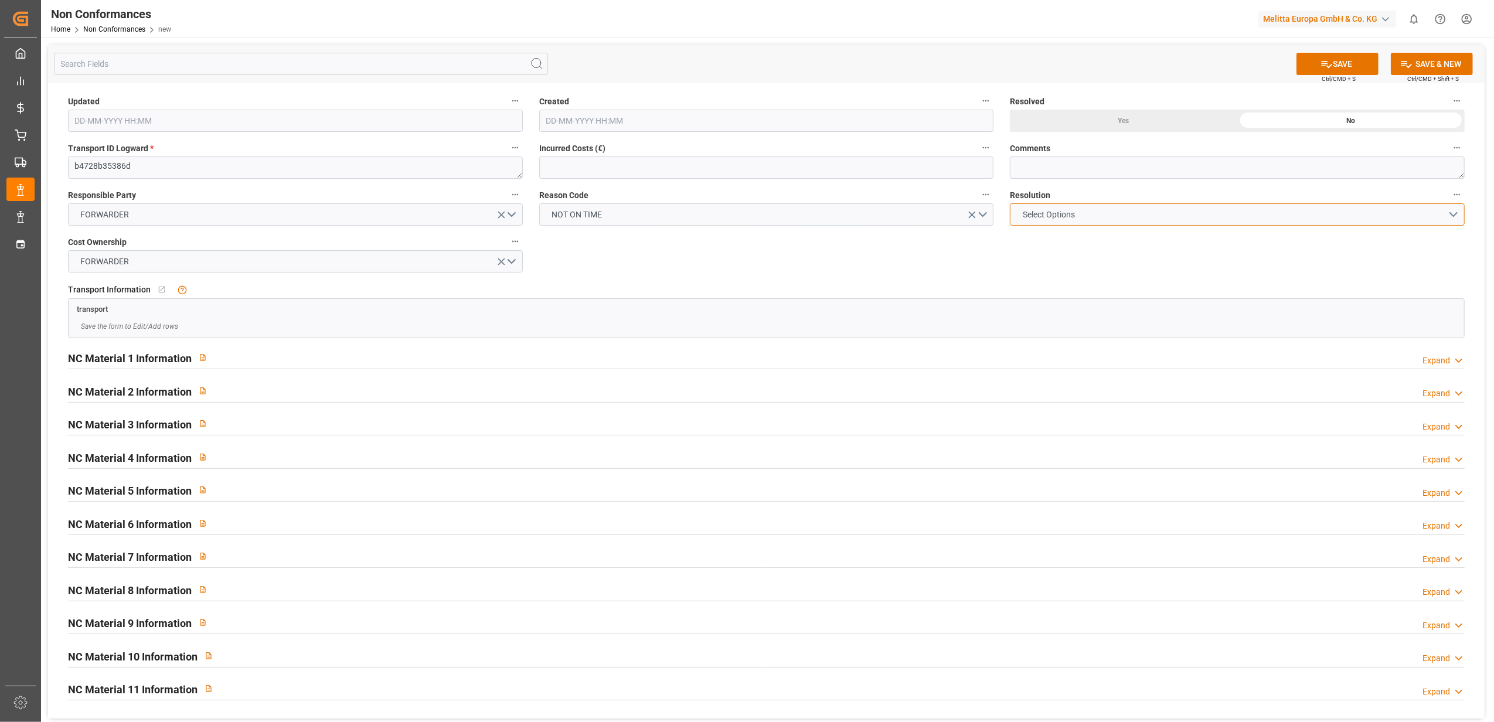
click at [1453, 214] on button "Select Options" at bounding box center [1237, 214] width 455 height 22
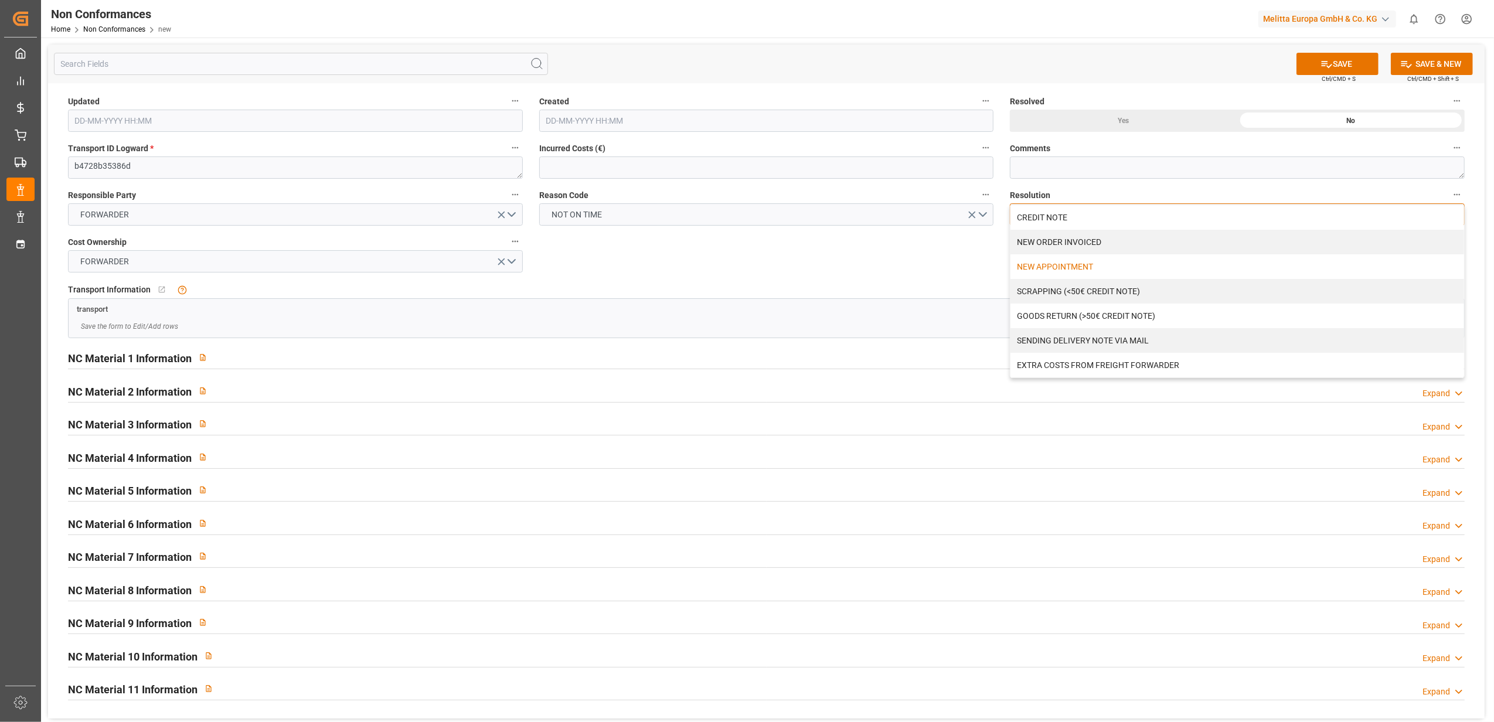
click at [1039, 266] on div "NEW APPOINTMENT" at bounding box center [1238, 266] width 454 height 25
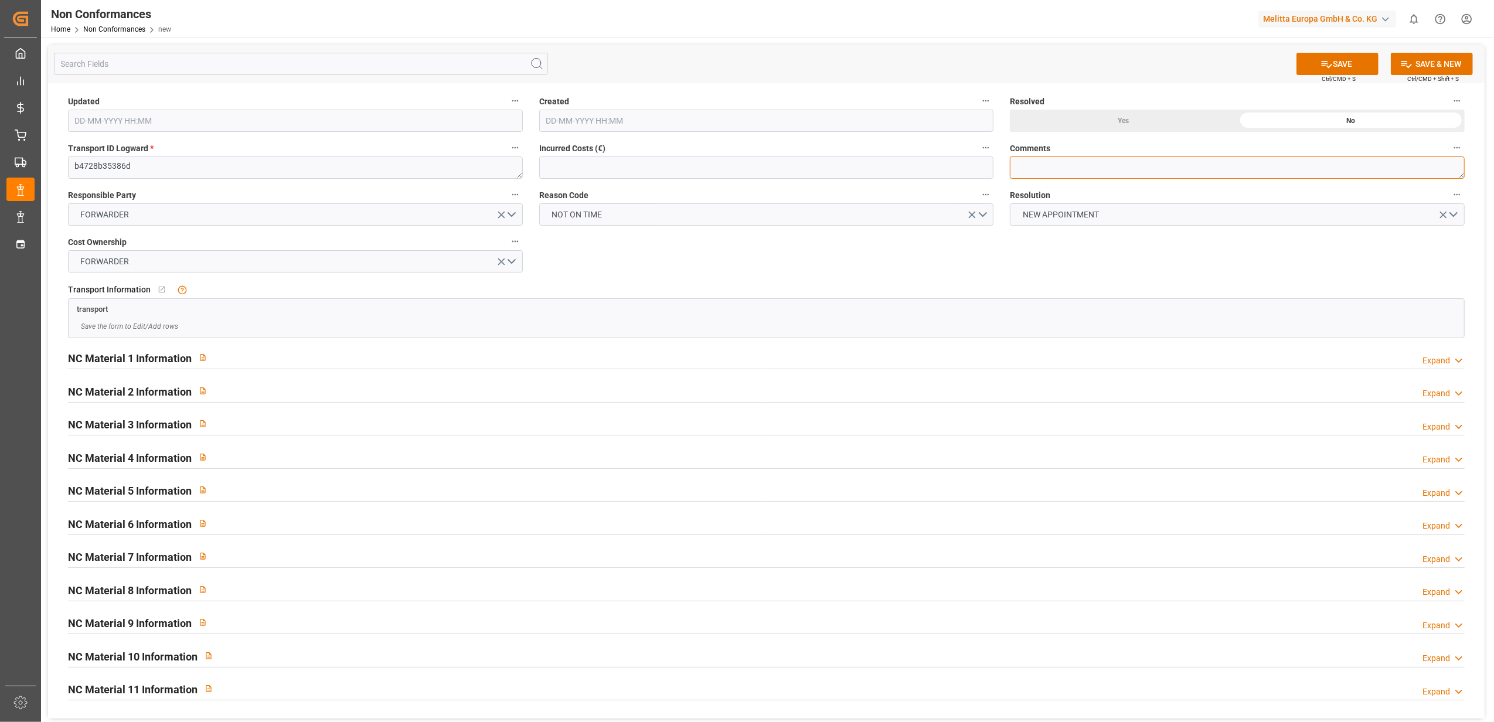
click at [1033, 165] on textarea at bounding box center [1237, 168] width 455 height 22
type textarea "LITIGE 1101 BLS 20378949 + 20378888 Non livré le 09/10 suite erreur de chargeme…"
click at [1352, 62] on button "SAVE" at bounding box center [1338, 64] width 82 height 22
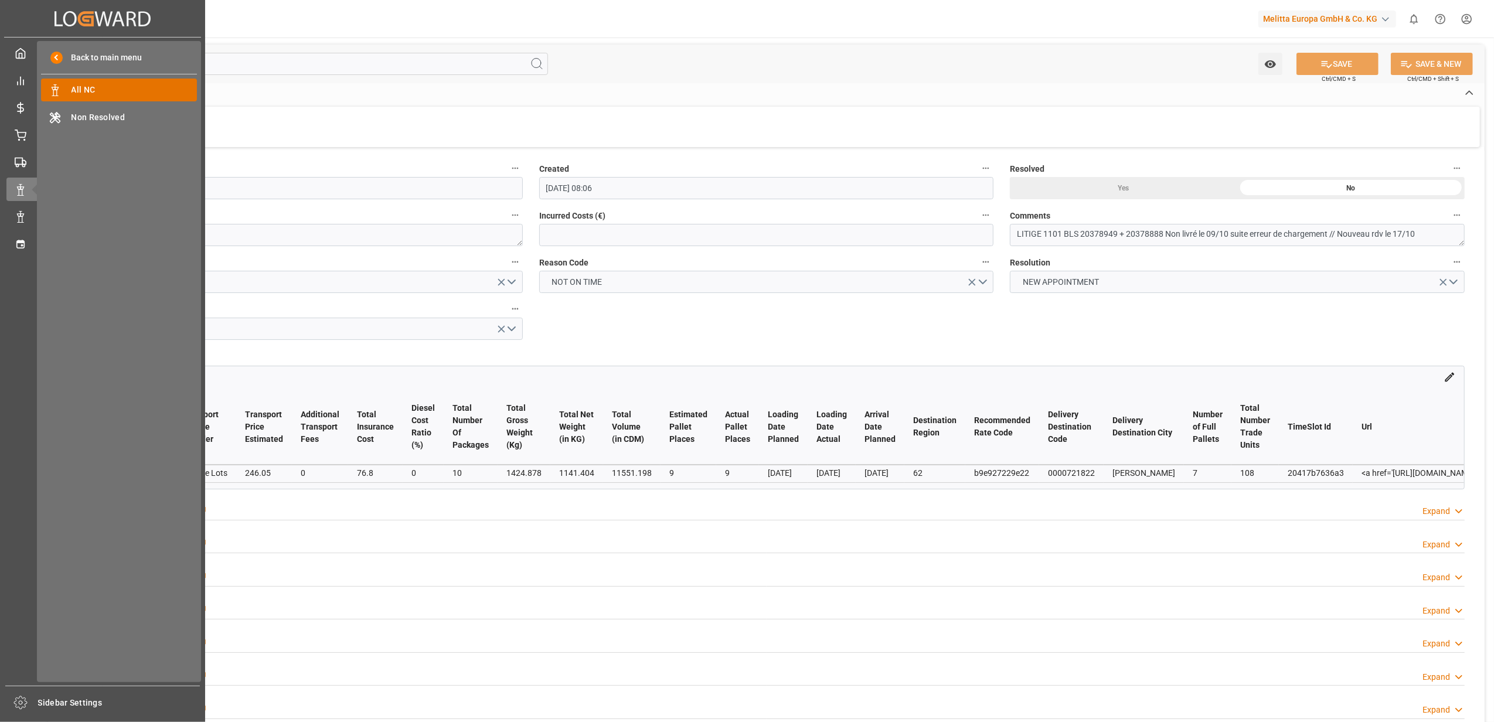
click at [148, 98] on div "All NC All NC" at bounding box center [119, 90] width 156 height 23
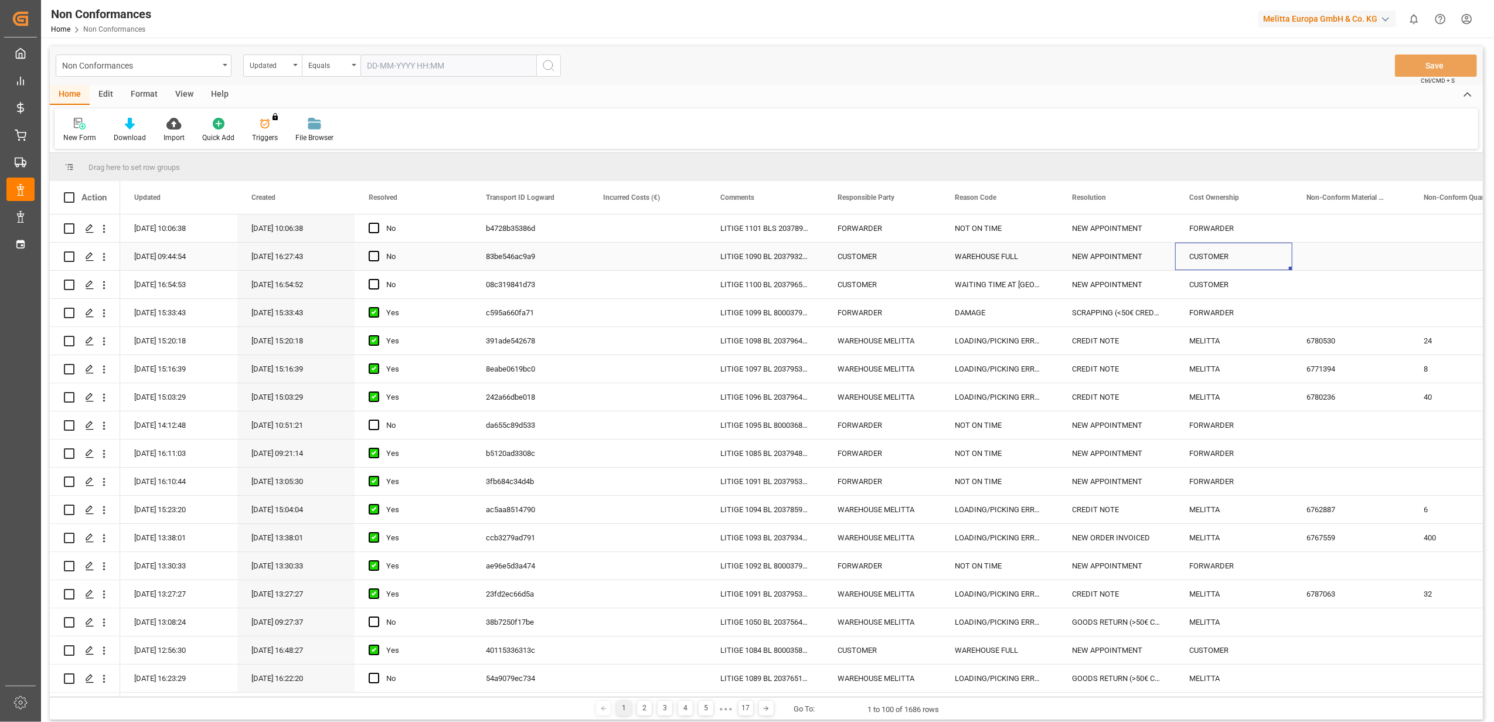
click at [1183, 259] on div "CUSTOMER" at bounding box center [1233, 257] width 117 height 28
click at [90, 259] on icon "Press SPACE to select this row." at bounding box center [89, 256] width 9 height 9
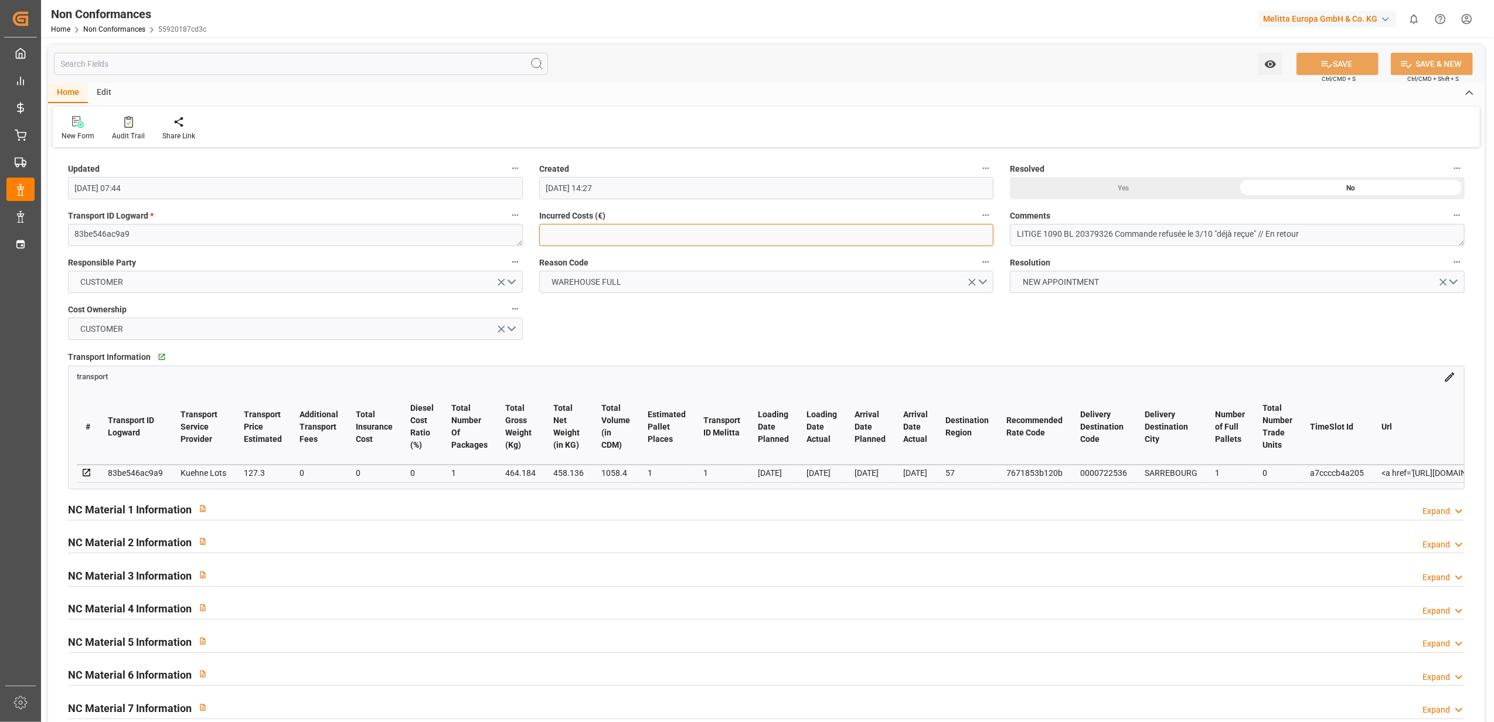
click at [812, 240] on input "text" at bounding box center [766, 235] width 455 height 22
paste input "157"
type input "157"
click at [1366, 64] on button "SAVE" at bounding box center [1338, 64] width 82 height 22
type input "13-10-2025 08:17"
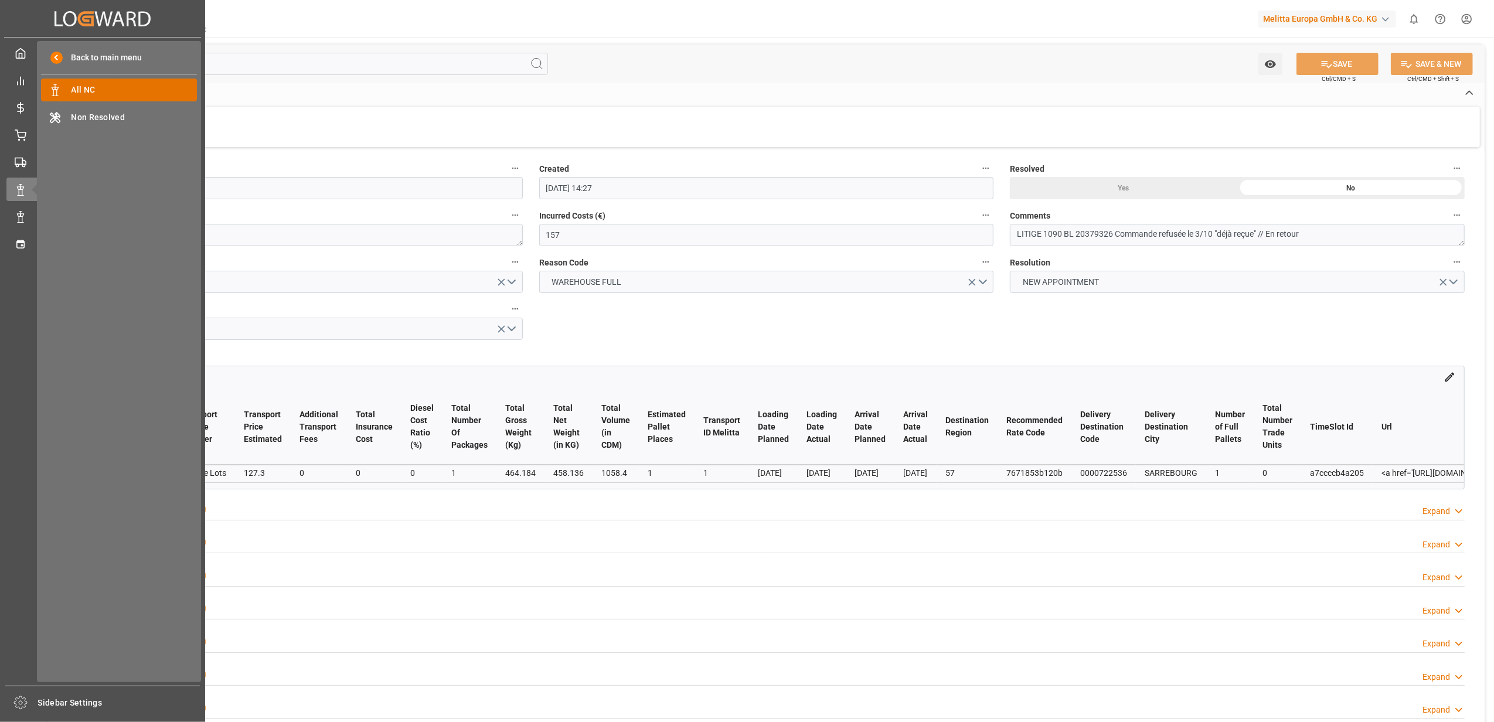
click at [115, 84] on span "All NC" at bounding box center [135, 90] width 126 height 12
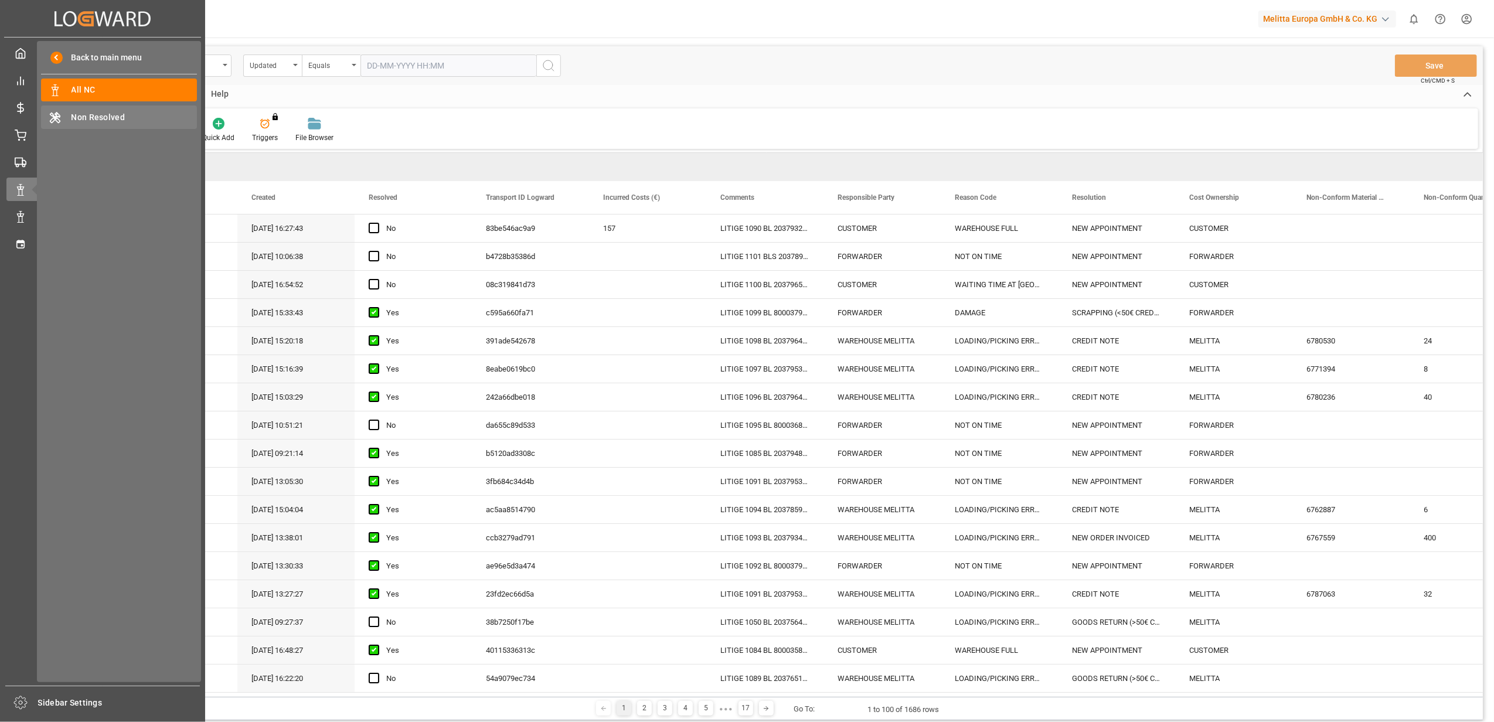
drag, startPoint x: 108, startPoint y: 109, endPoint x: 129, endPoint y: 109, distance: 21.1
click at [108, 109] on div "Non Resolved Non Resolved" at bounding box center [119, 117] width 156 height 23
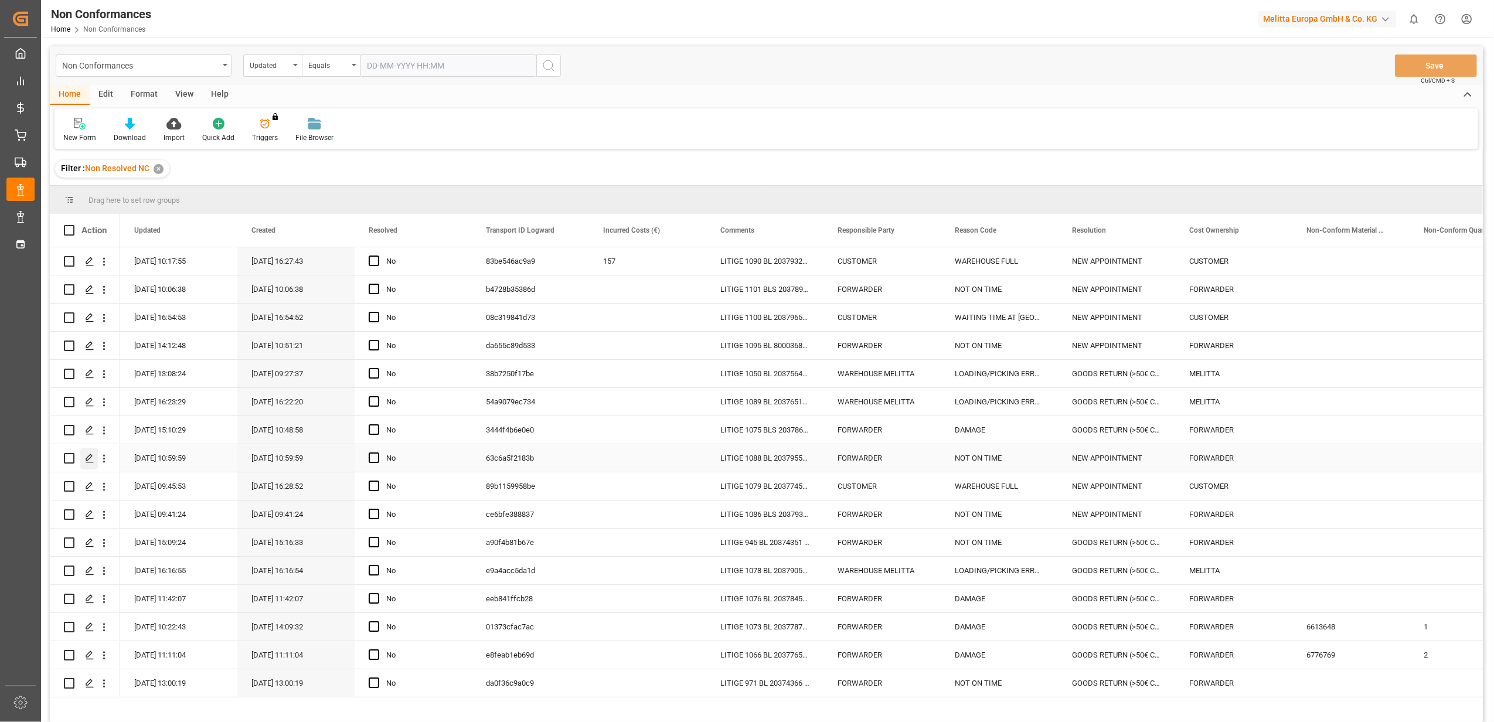
click at [91, 458] on icon "Press SPACE to select this row." at bounding box center [89, 458] width 9 height 9
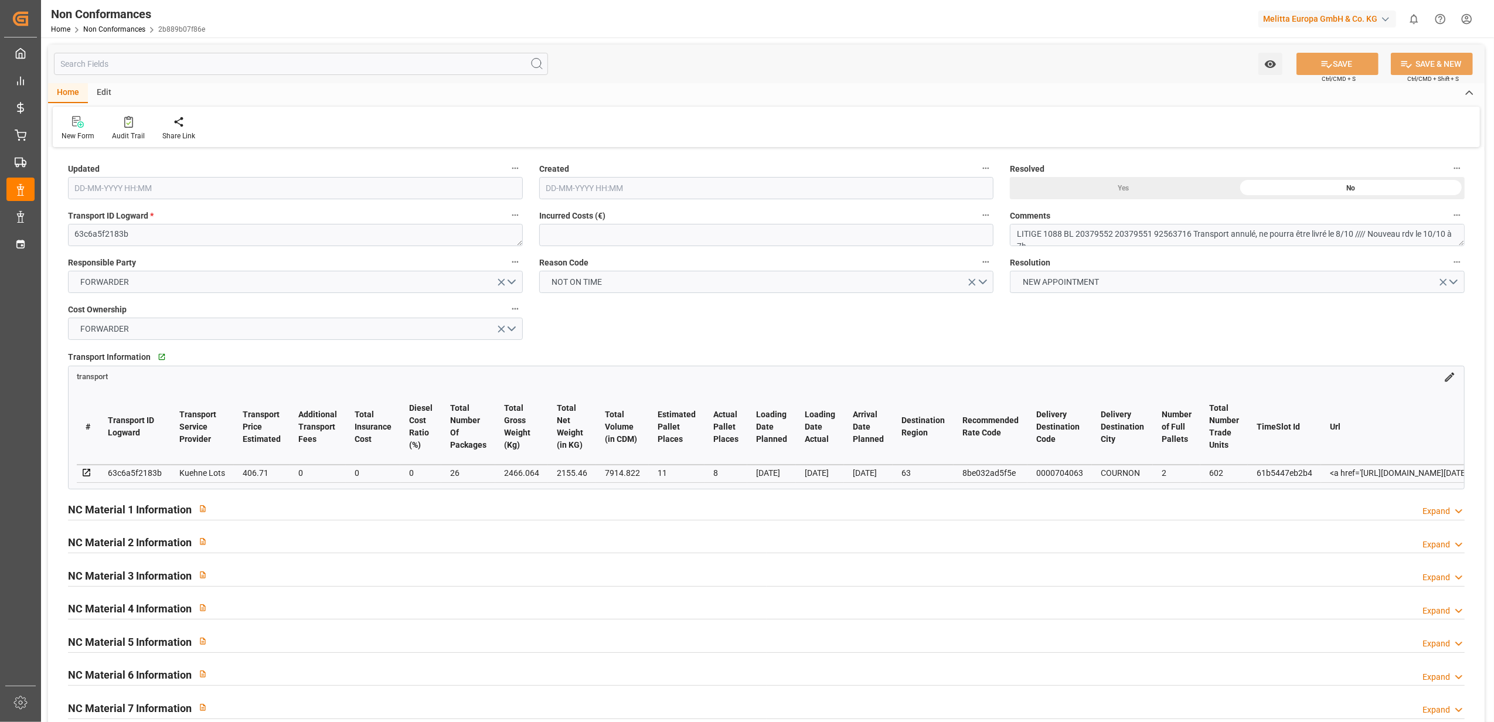
type input "07-10-2025 08:59"
click at [1108, 190] on div "Yes" at bounding box center [1123, 188] width 227 height 22
drag, startPoint x: 1356, startPoint y: 68, endPoint x: 1356, endPoint y: 59, distance: 8.8
click at [1356, 67] on button "SAVE" at bounding box center [1338, 64] width 82 height 22
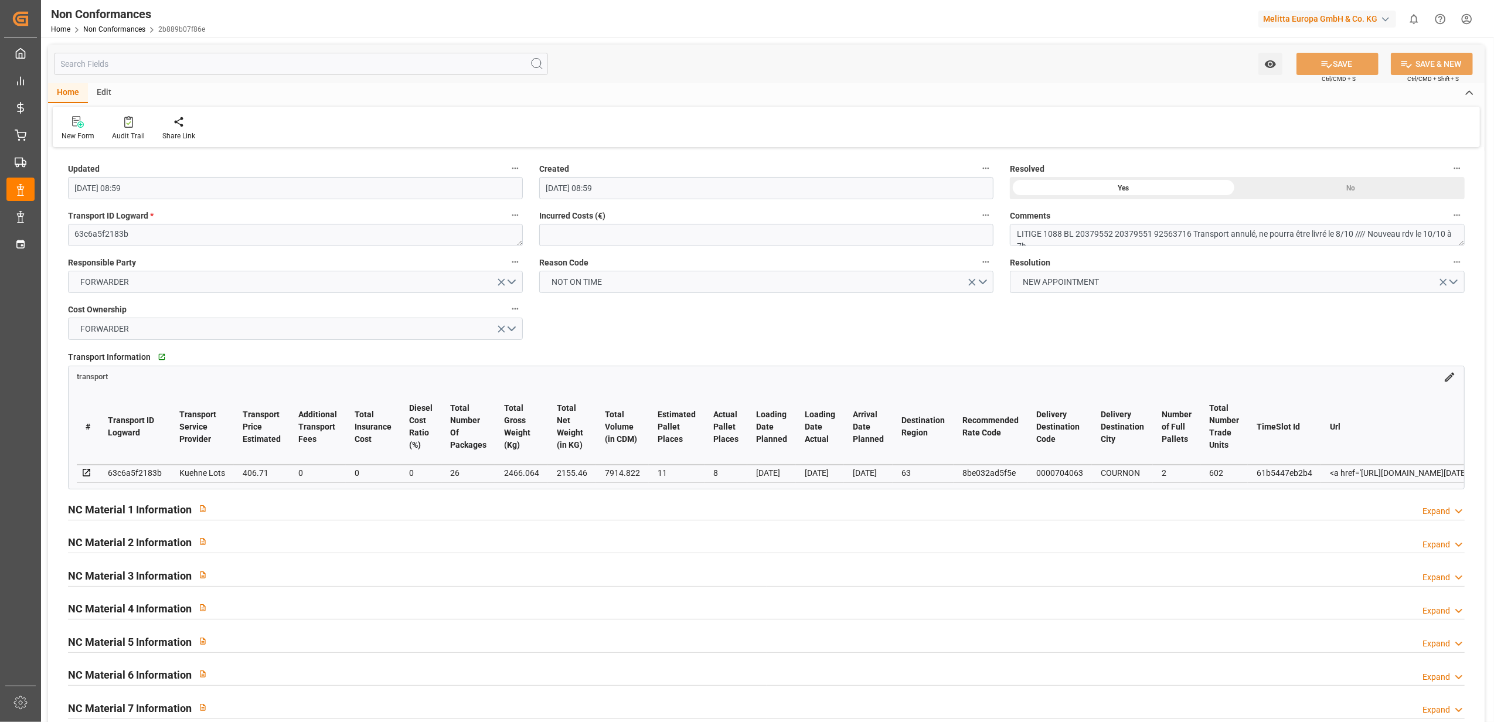
type input "13-10-2025 08:35"
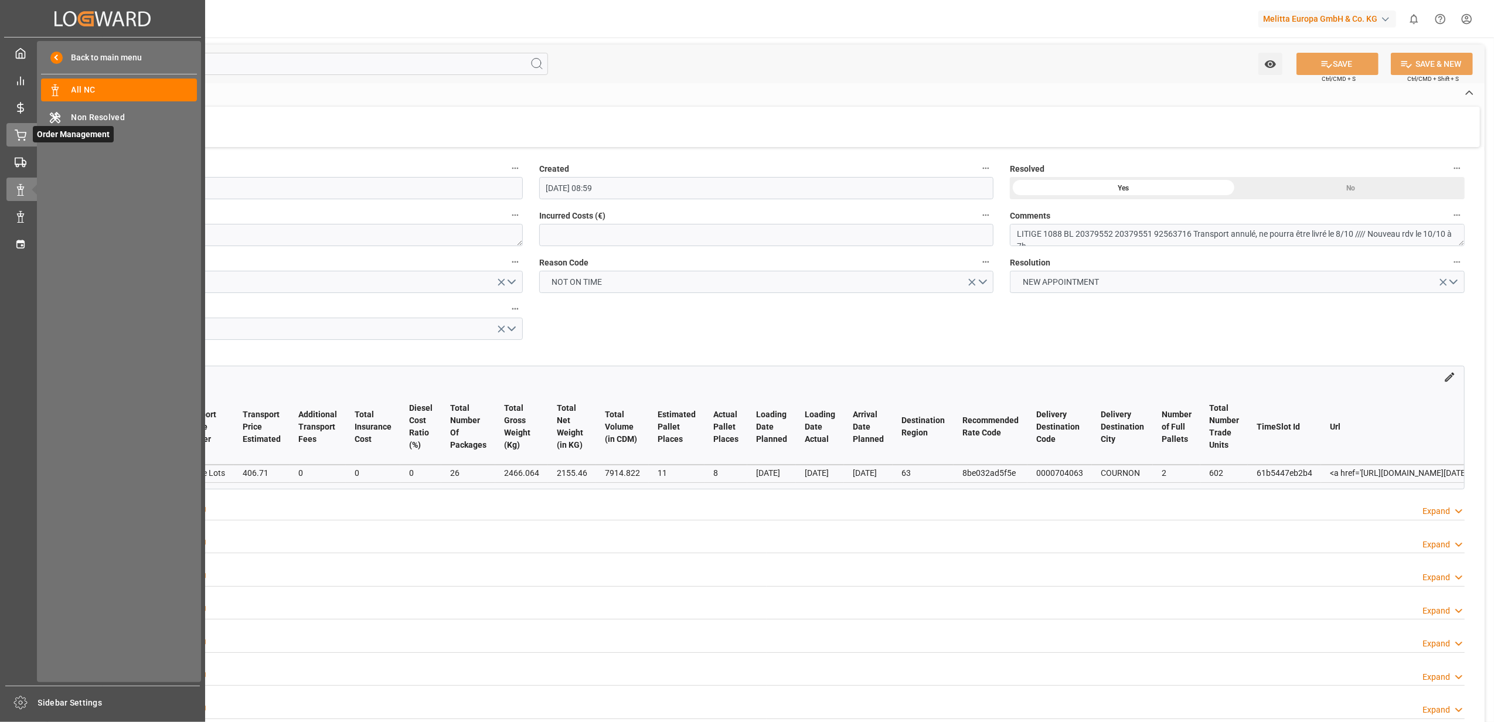
click at [27, 137] on div "Order Management Order Management" at bounding box center [102, 134] width 192 height 23
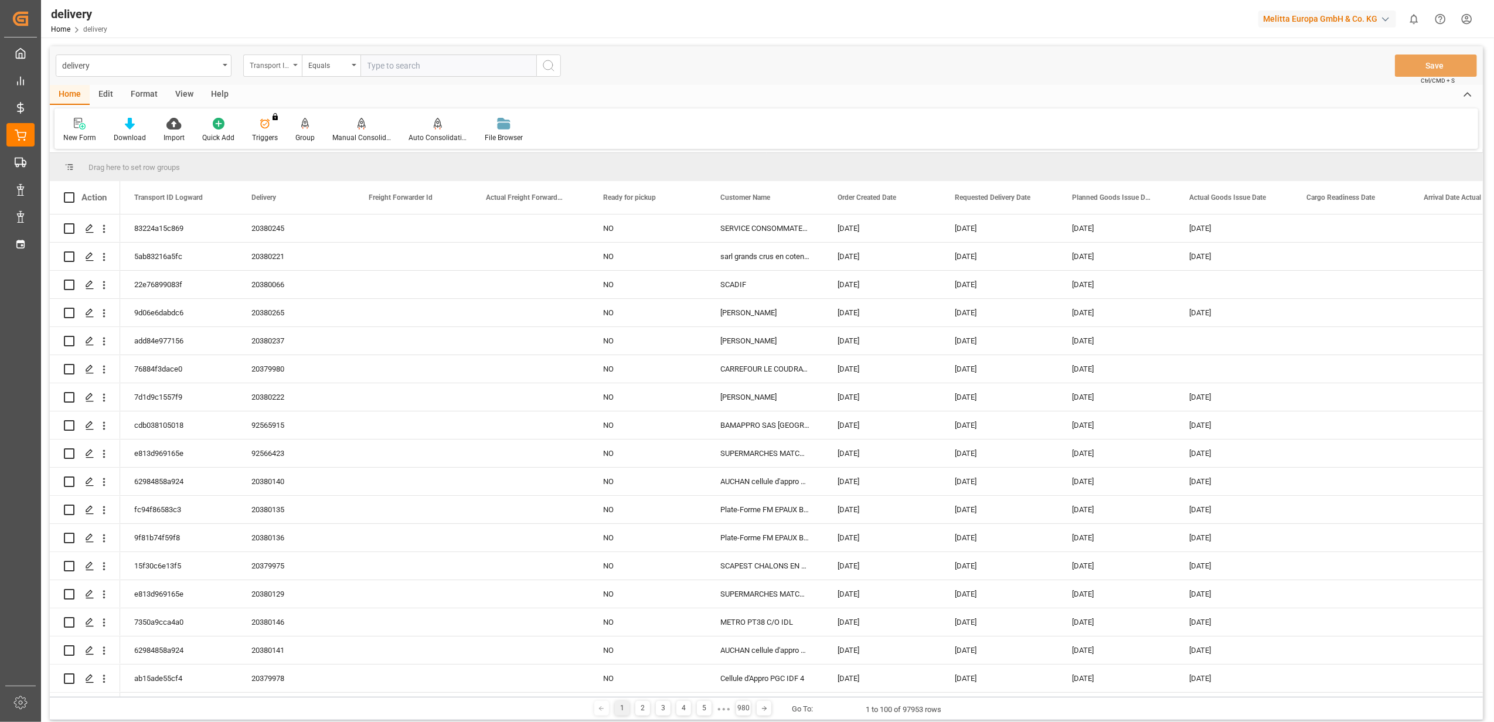
click at [297, 62] on div "Transport ID Logward" at bounding box center [272, 66] width 59 height 22
click at [296, 145] on div "Delivery" at bounding box center [331, 144] width 175 height 25
click at [425, 66] on input "text" at bounding box center [449, 66] width 176 height 22
type input "20378826"
click at [546, 71] on icon "search button" at bounding box center [549, 66] width 14 height 14
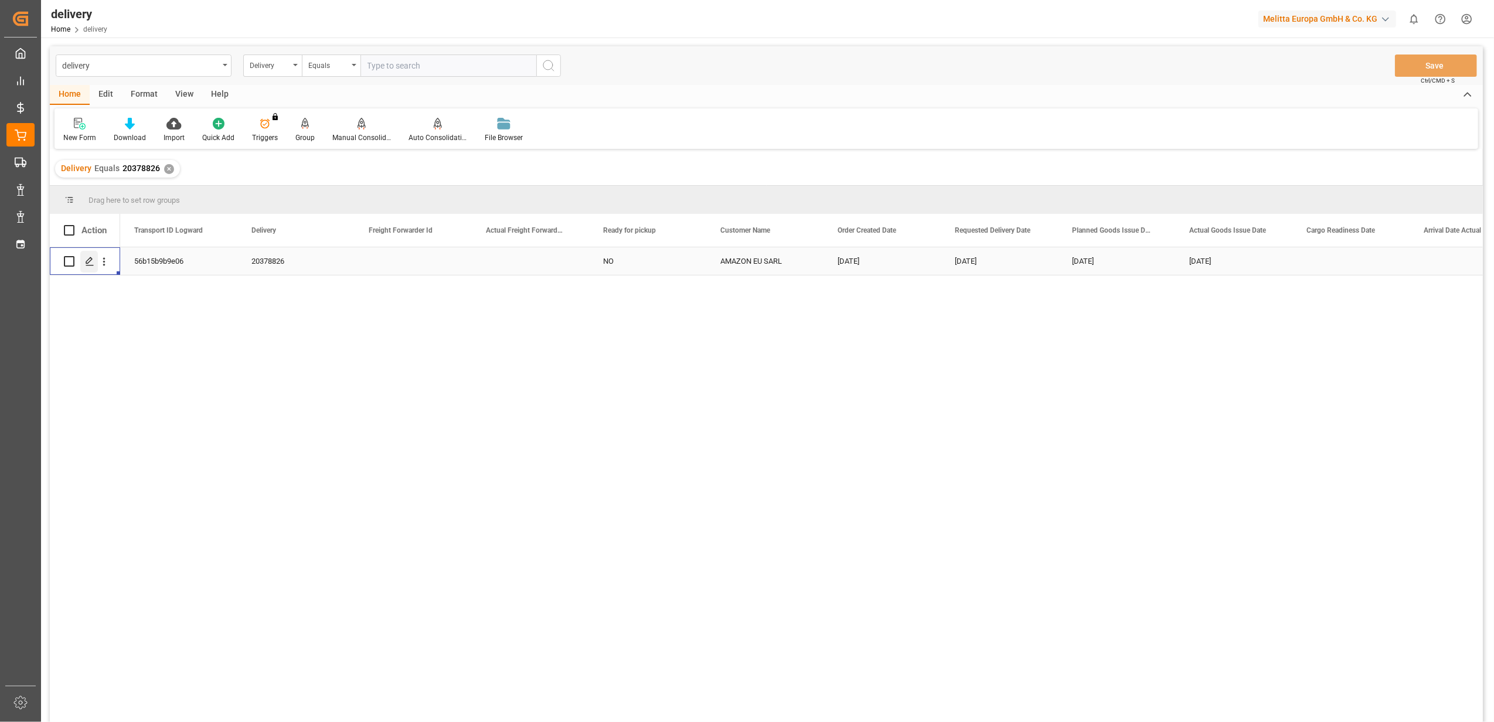
click at [95, 264] on div "Press SPACE to select this row." at bounding box center [89, 262] width 18 height 22
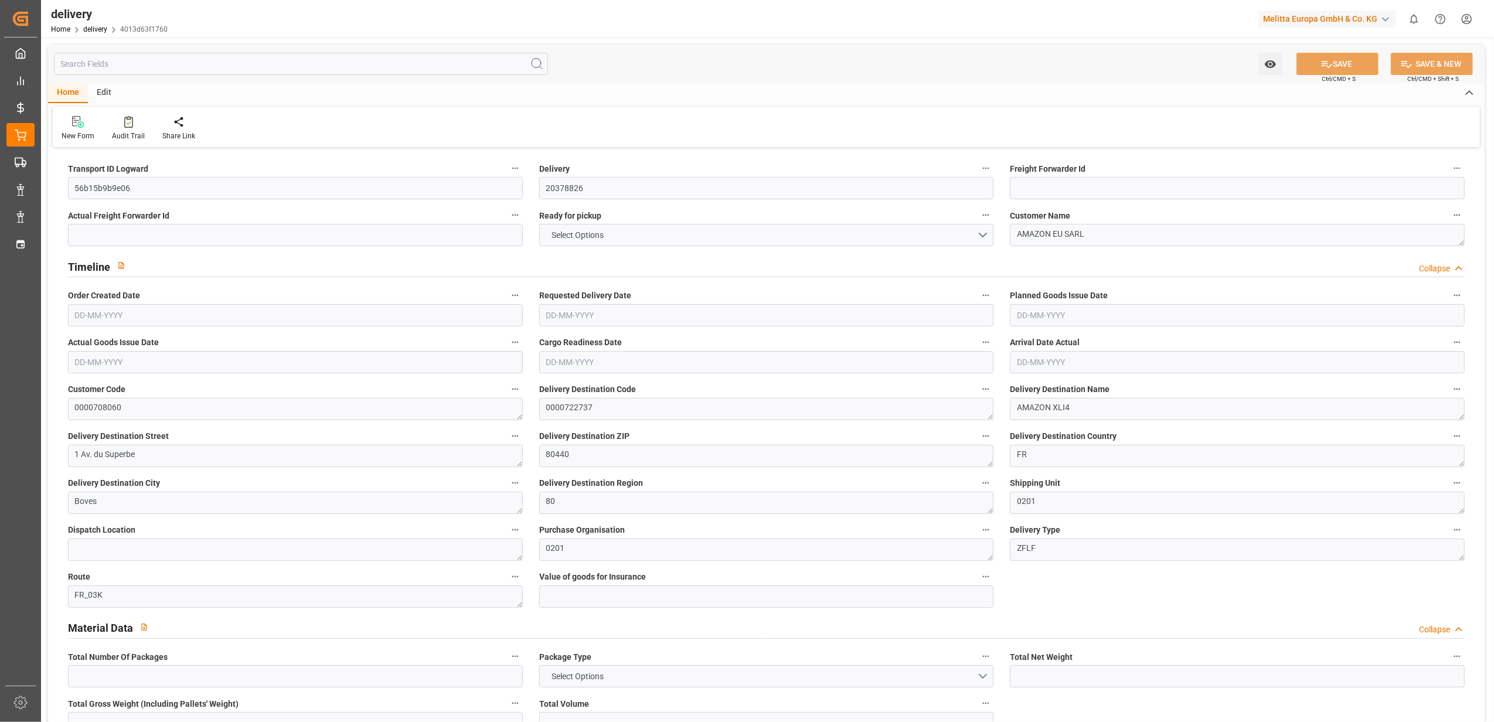
type input "1"
type input "214.069"
type input "249.929"
type input "696.328"
type input "60"
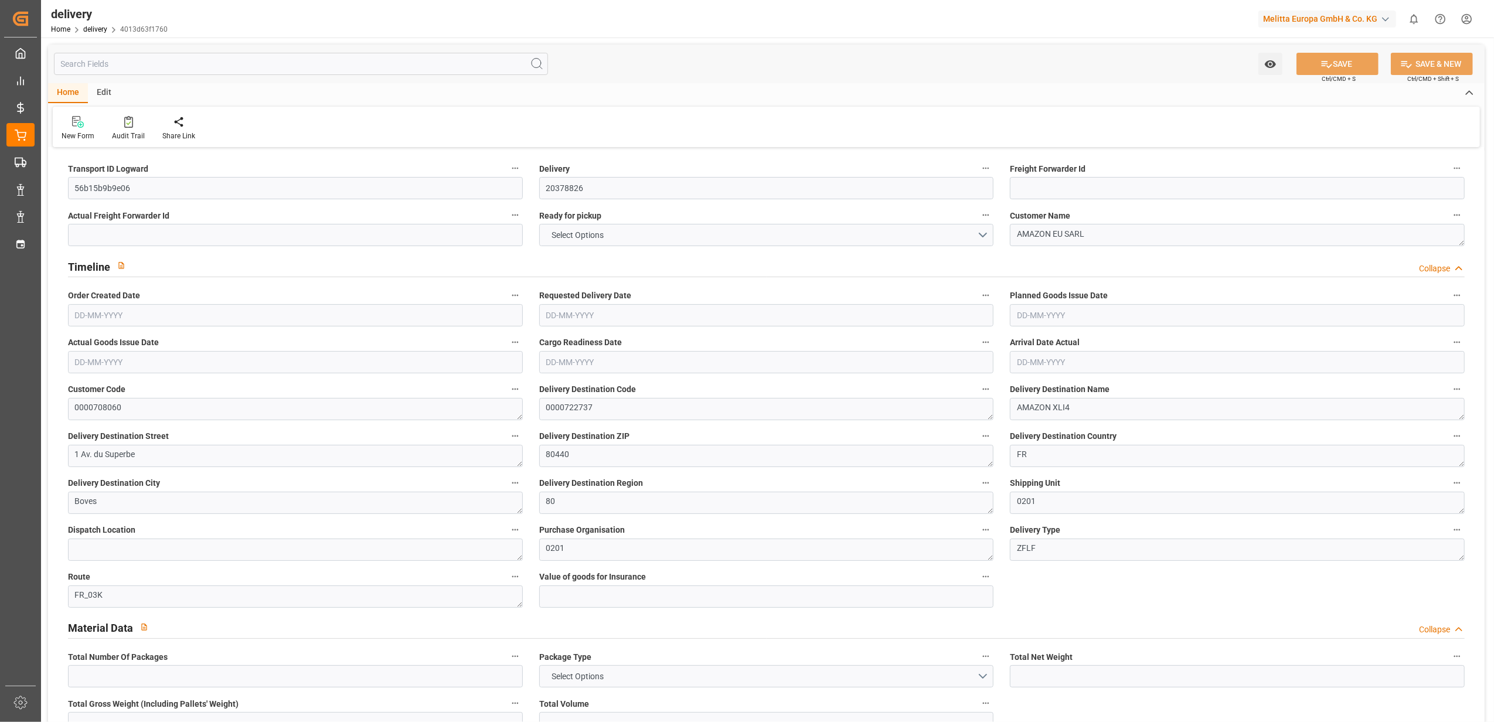
type input "1"
type input "0"
type input "1"
type input "0.25"
type input "0"
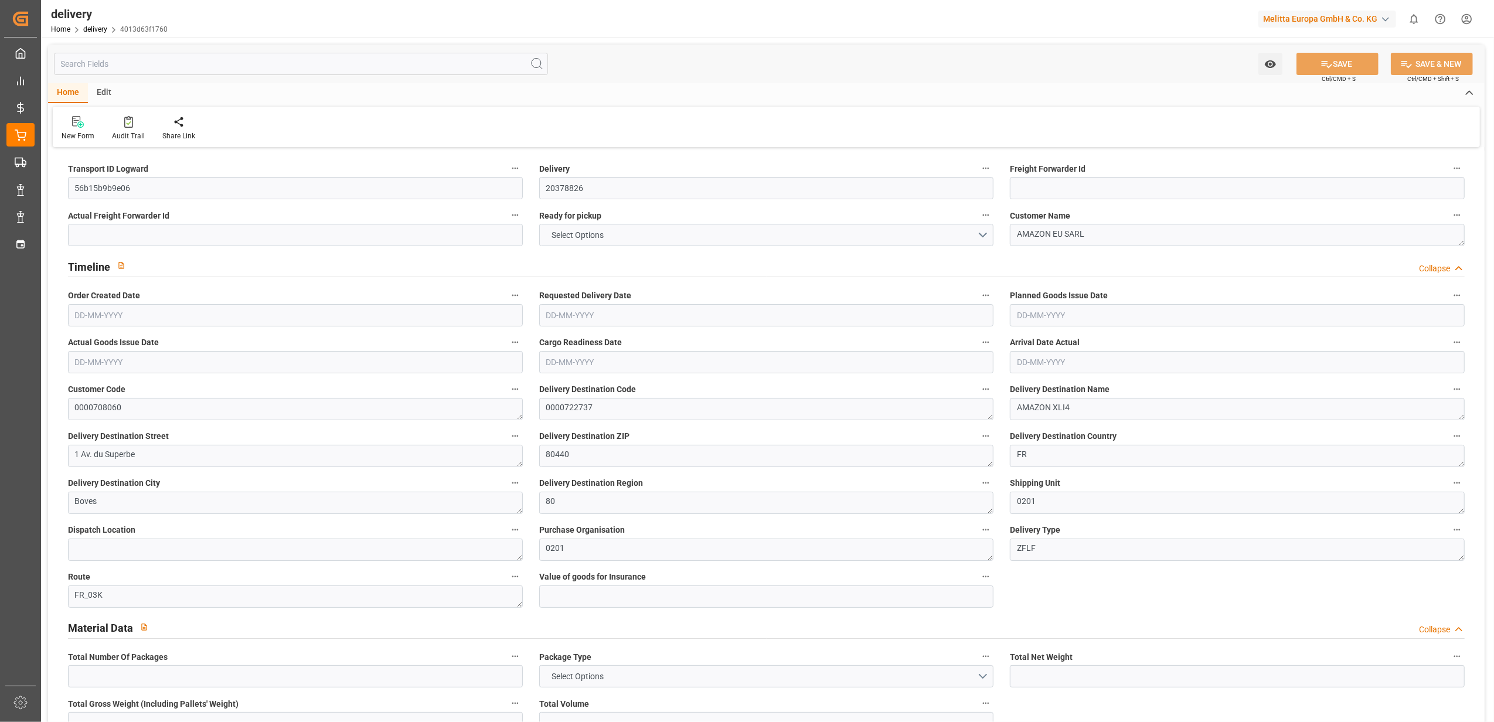
type input "0"
type input "63.332"
type input "0"
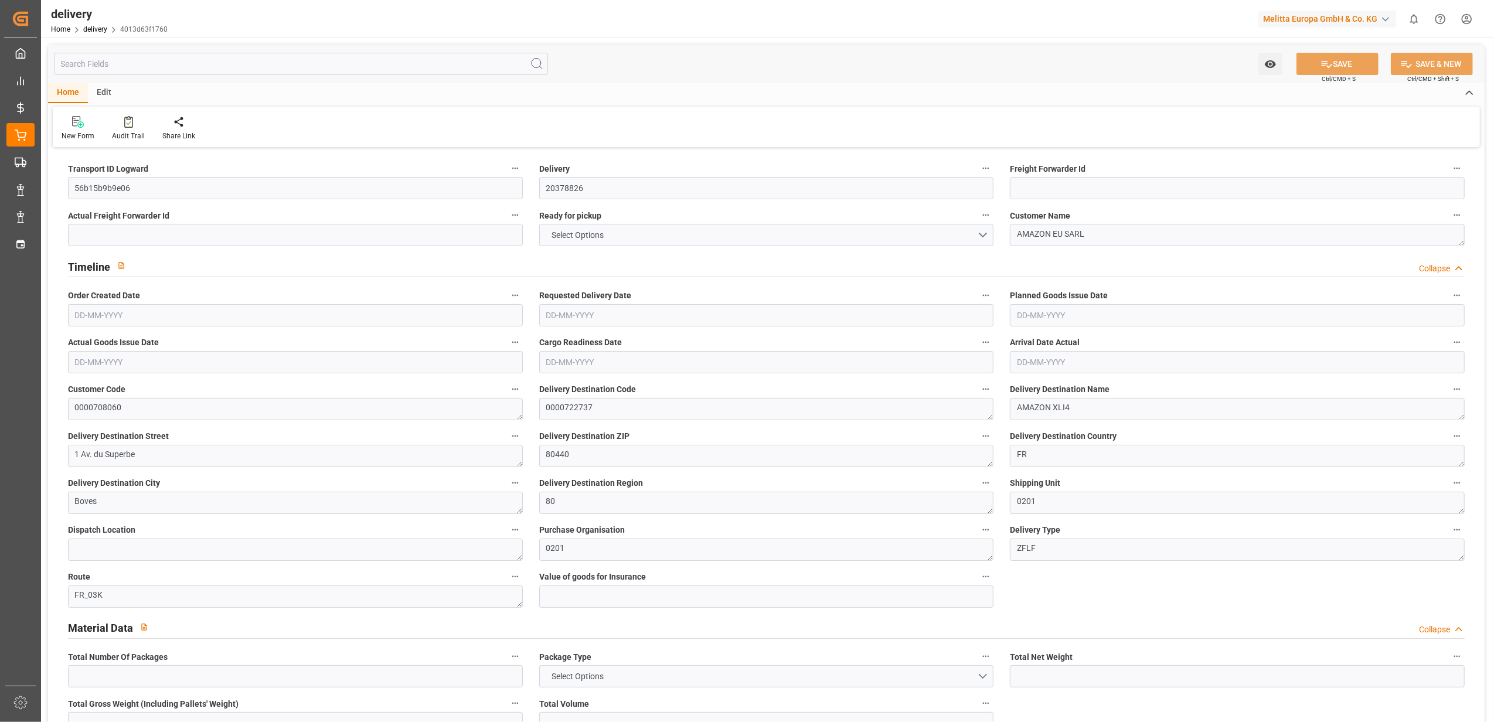
type input "21.6"
type input "1.5"
type input "1.3"
type input "0"
type input "1.5"
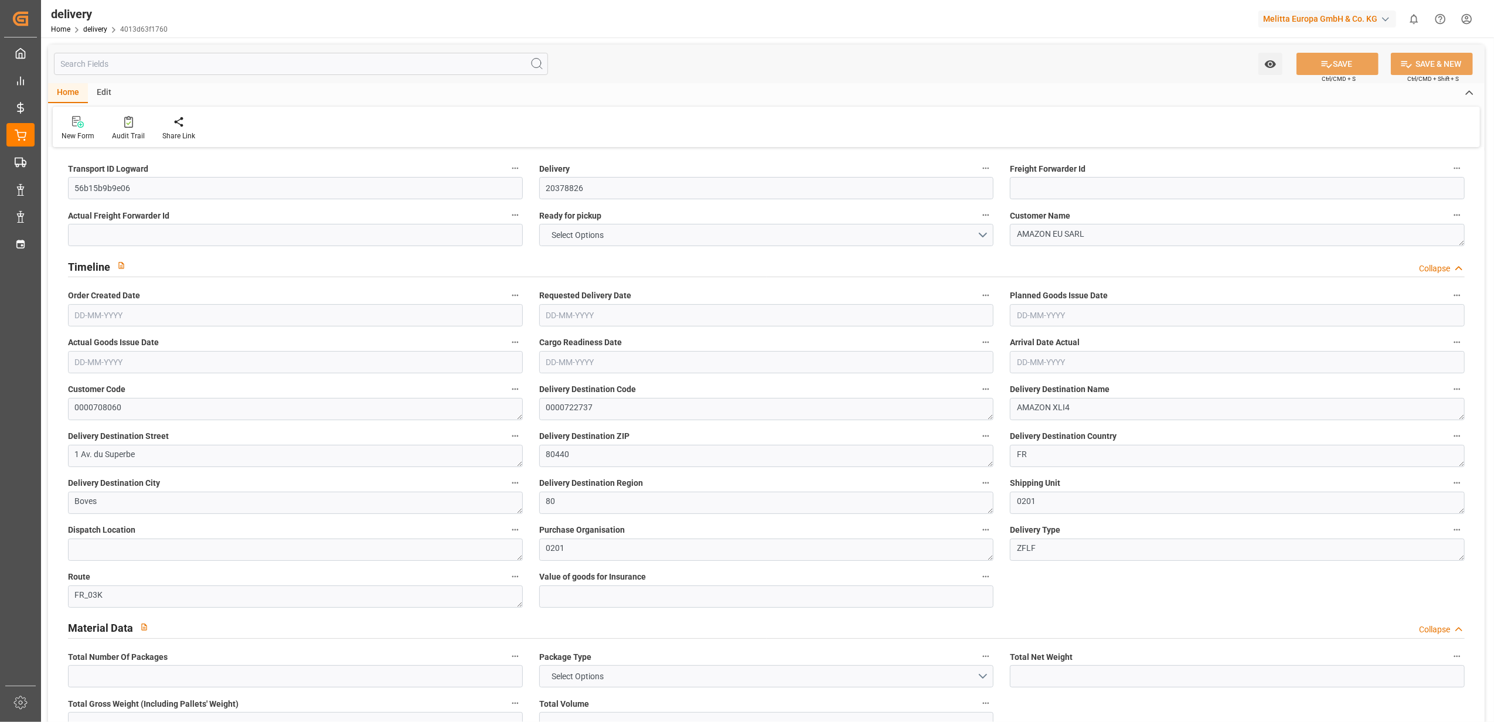
type input "226.929"
type input "101"
type input "345.386"
type input "0.0222"
type input "0"
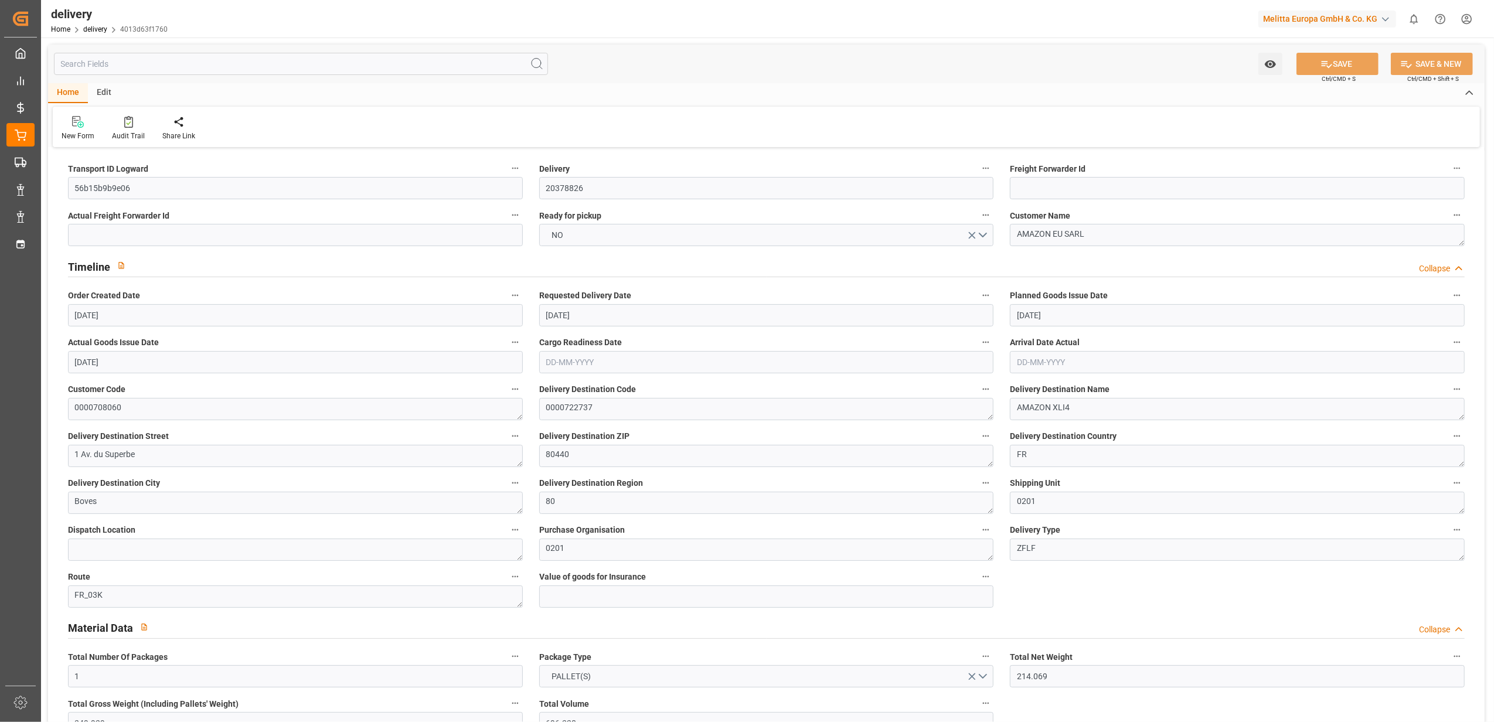
type input "[DATE]"
type input "22-09-2025 12:00"
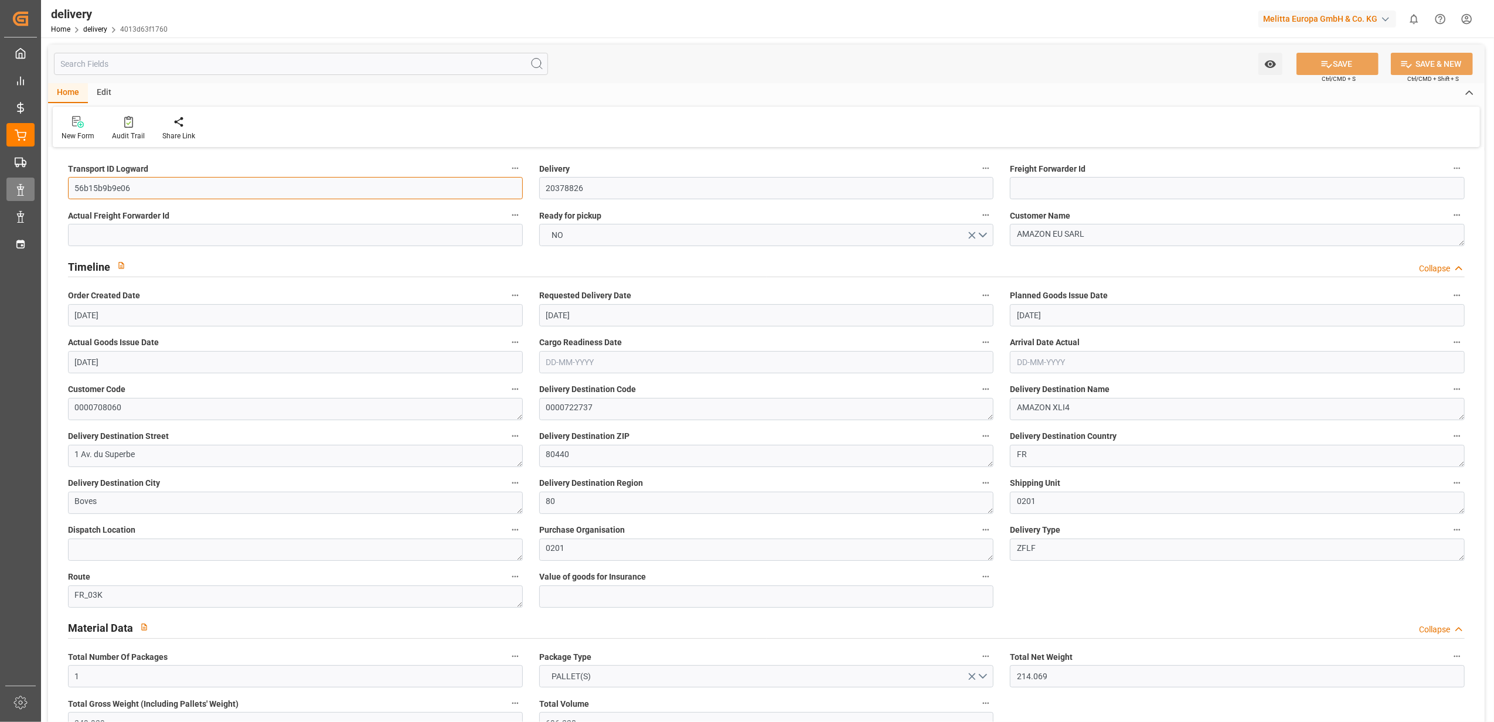
drag, startPoint x: 137, startPoint y: 185, endPoint x: 29, endPoint y: 192, distance: 108.7
click at [29, 192] on div "Created by potrace 1.15, written by Peter Selinger 2001-2017 Created by potrace…" at bounding box center [747, 361] width 1494 height 722
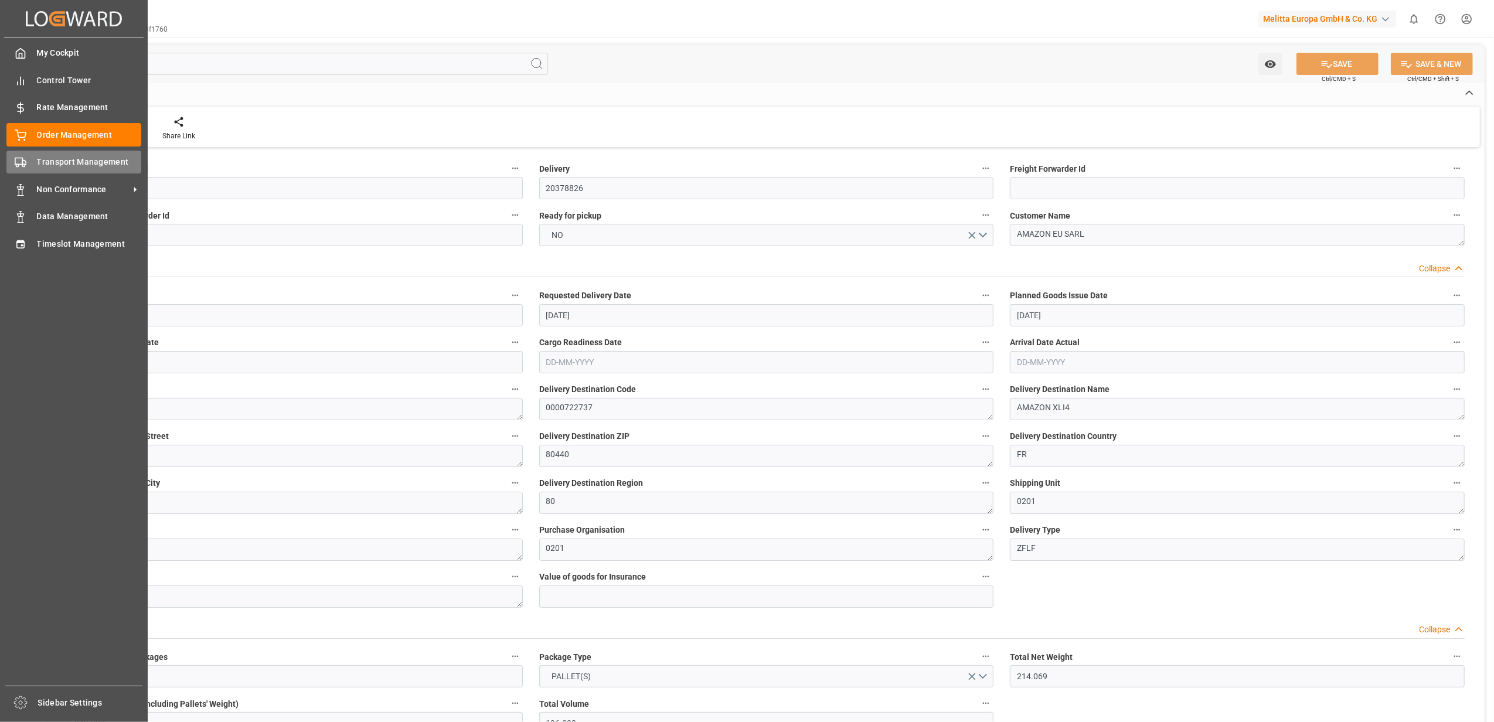
click at [31, 169] on div "Transport Management Transport Management" at bounding box center [73, 162] width 135 height 23
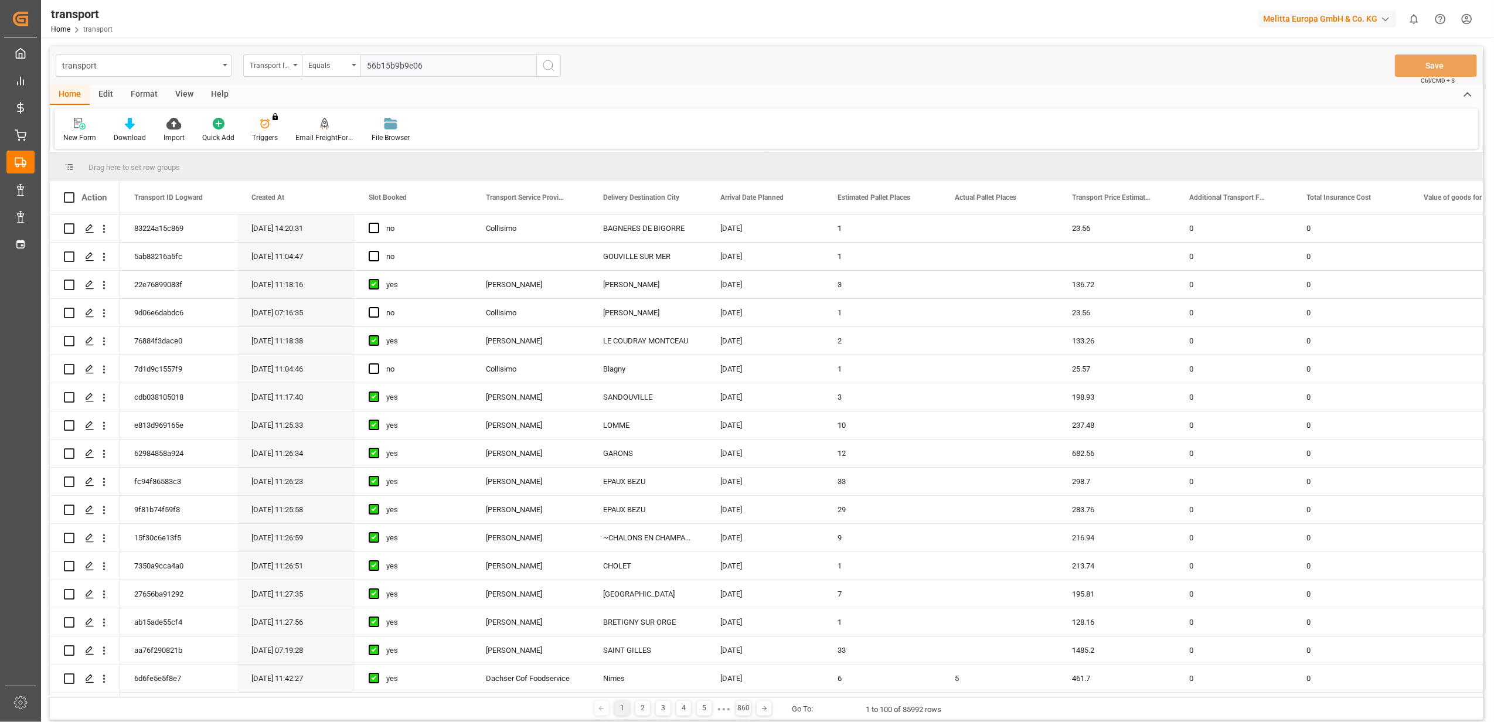
type input "56b15b9b9e06"
click at [547, 64] on icon "search button" at bounding box center [549, 66] width 14 height 14
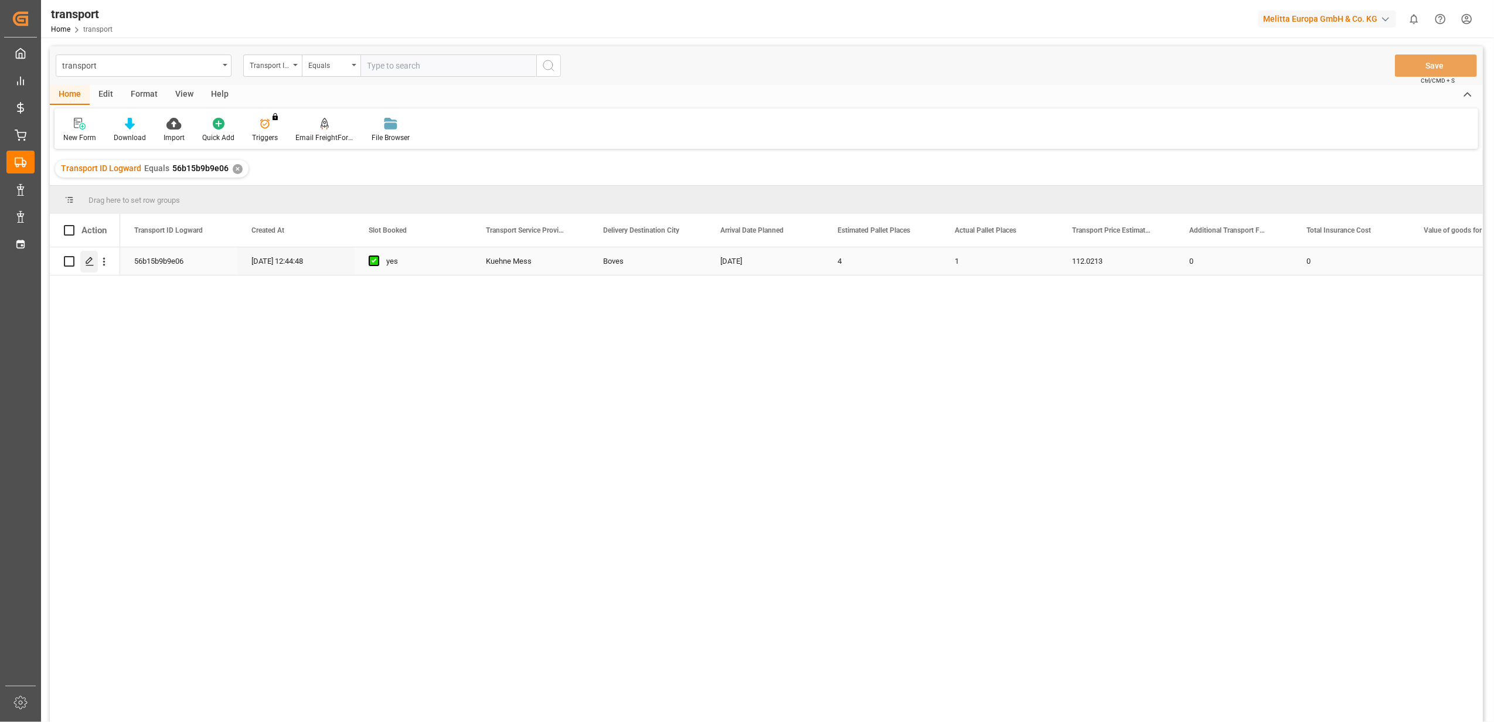
click at [91, 263] on icon "Press SPACE to select this row." at bounding box center [89, 261] width 9 height 9
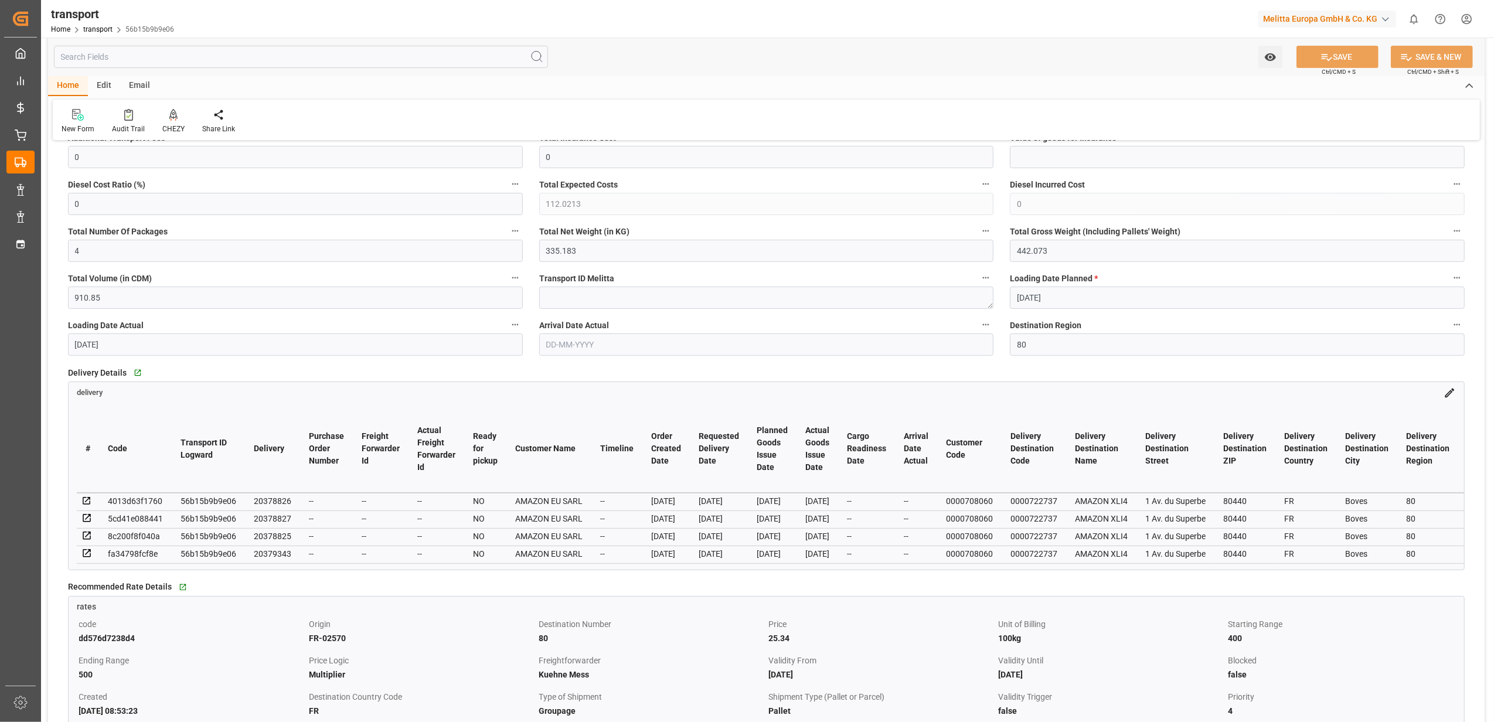
scroll to position [234, 0]
